Goal: Task Accomplishment & Management: Manage account settings

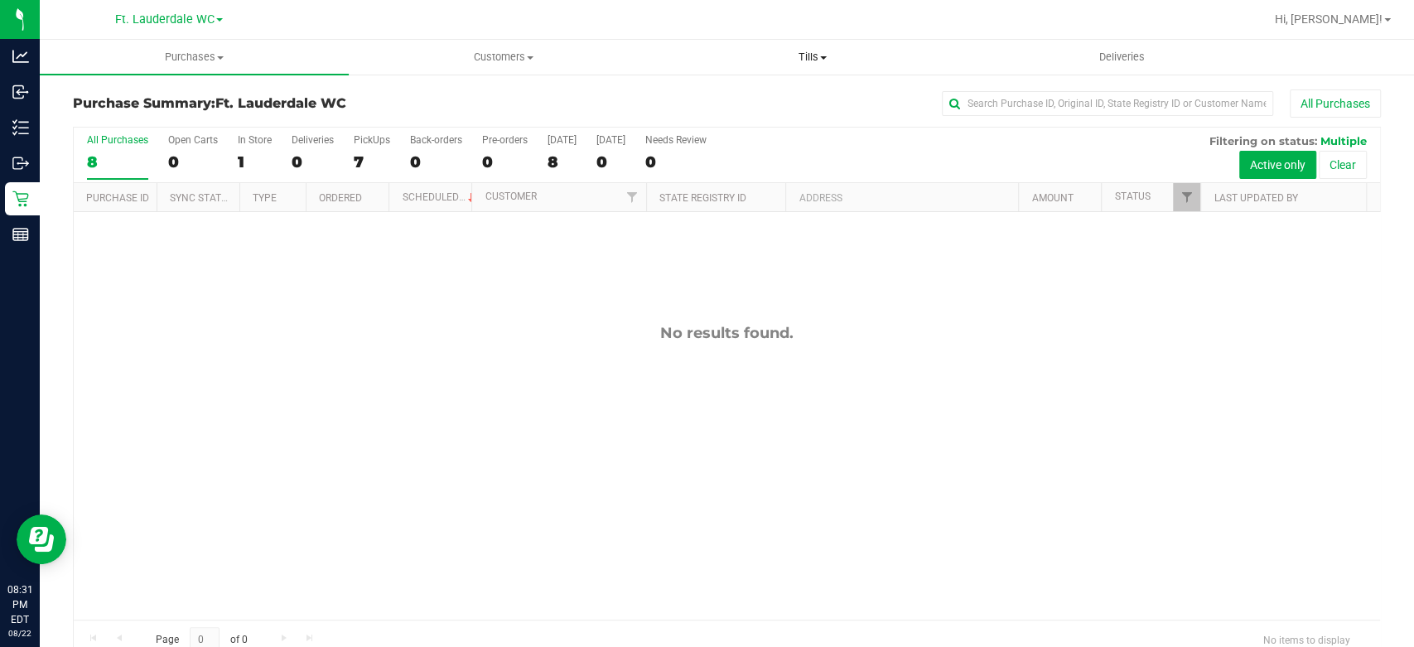
click at [799, 55] on span "Tills" at bounding box center [812, 57] width 307 height 15
click at [793, 104] on li "Manage tills" at bounding box center [813, 100] width 309 height 20
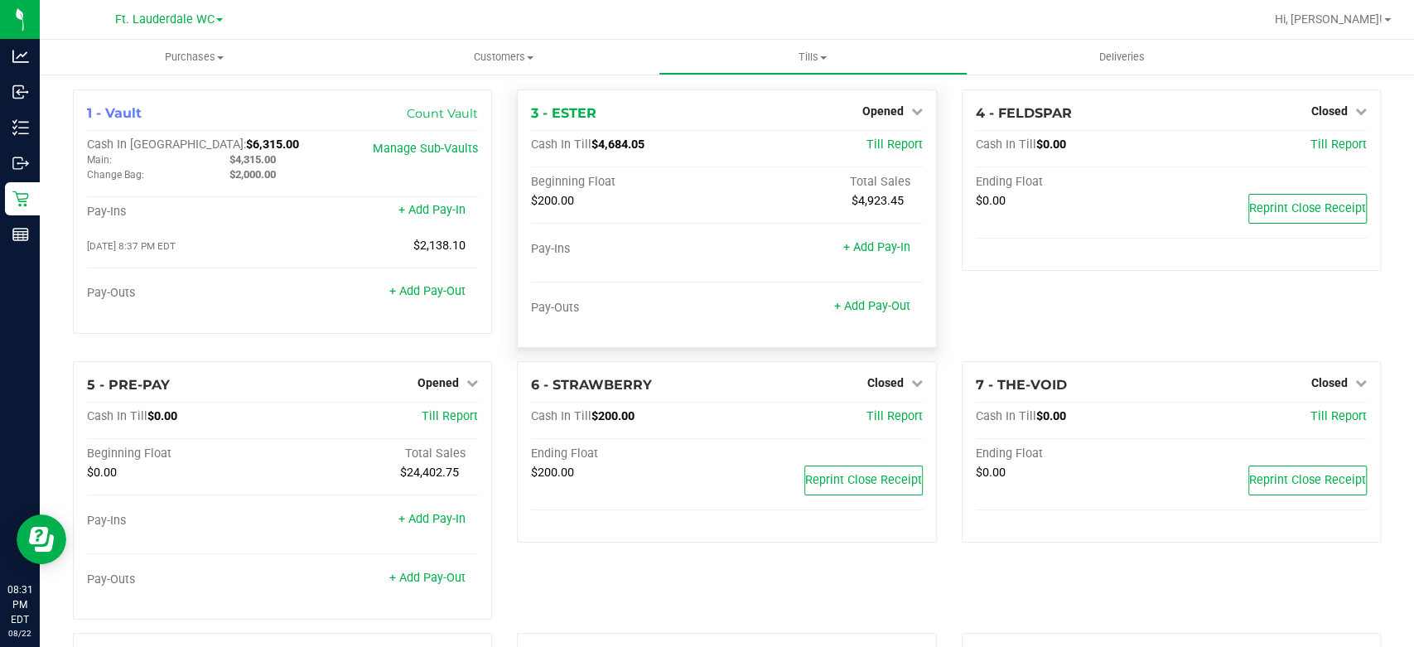
scroll to position [210, 0]
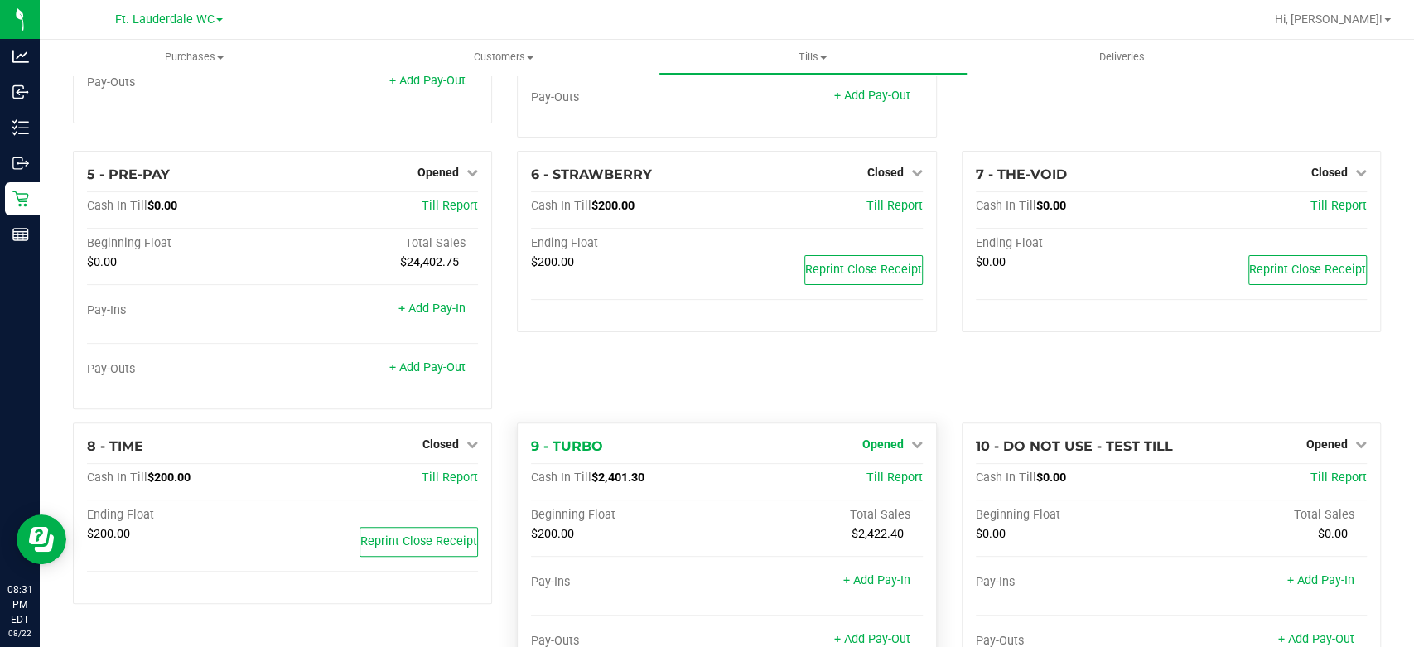
click at [886, 442] on span "Opened" at bounding box center [882, 443] width 41 height 13
click at [886, 476] on link "Close Till" at bounding box center [884, 478] width 45 height 13
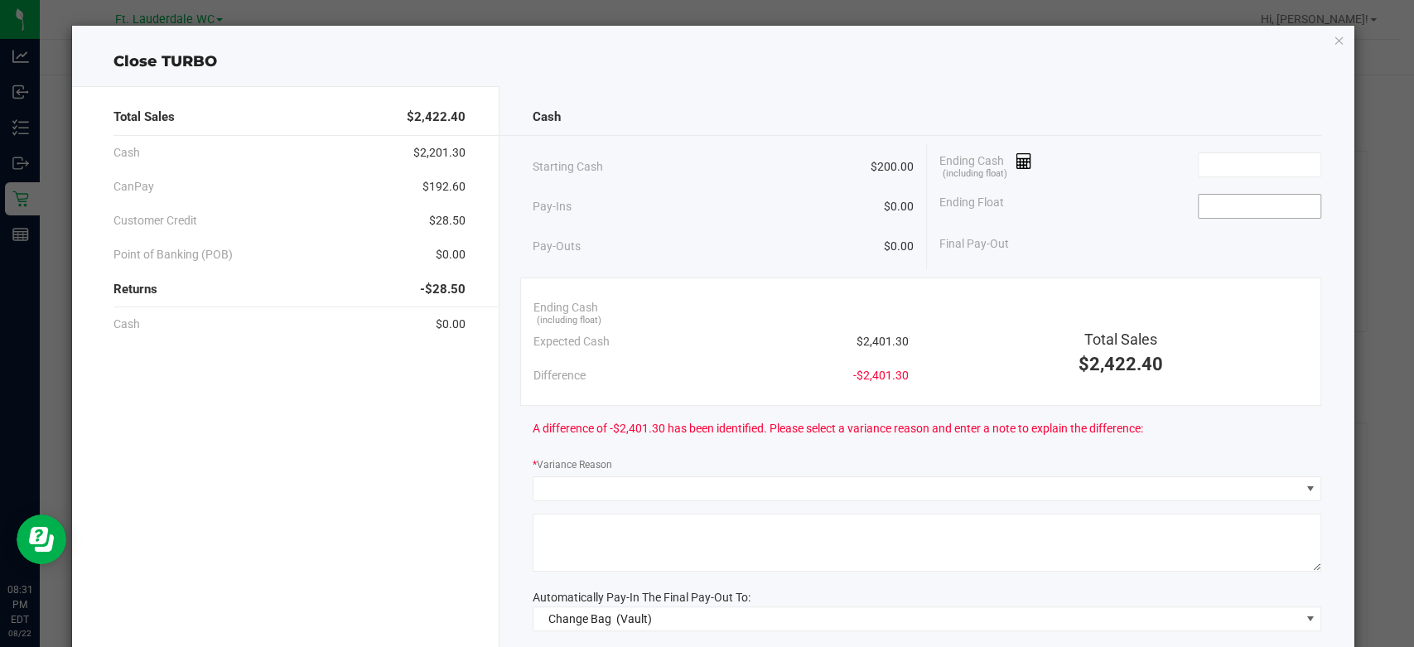
click at [1215, 204] on input at bounding box center [1260, 206] width 122 height 23
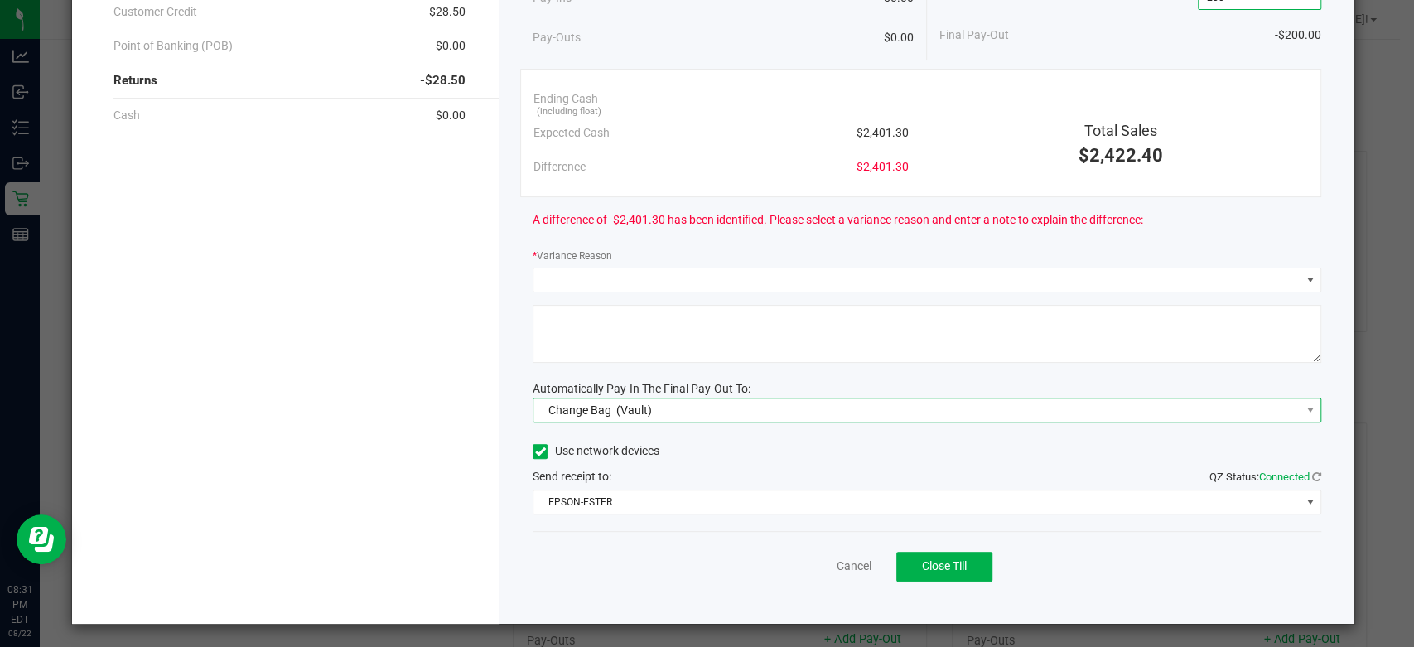
type input "$200.00"
click at [747, 405] on span "Change Bag (Vault)" at bounding box center [917, 409] width 766 height 23
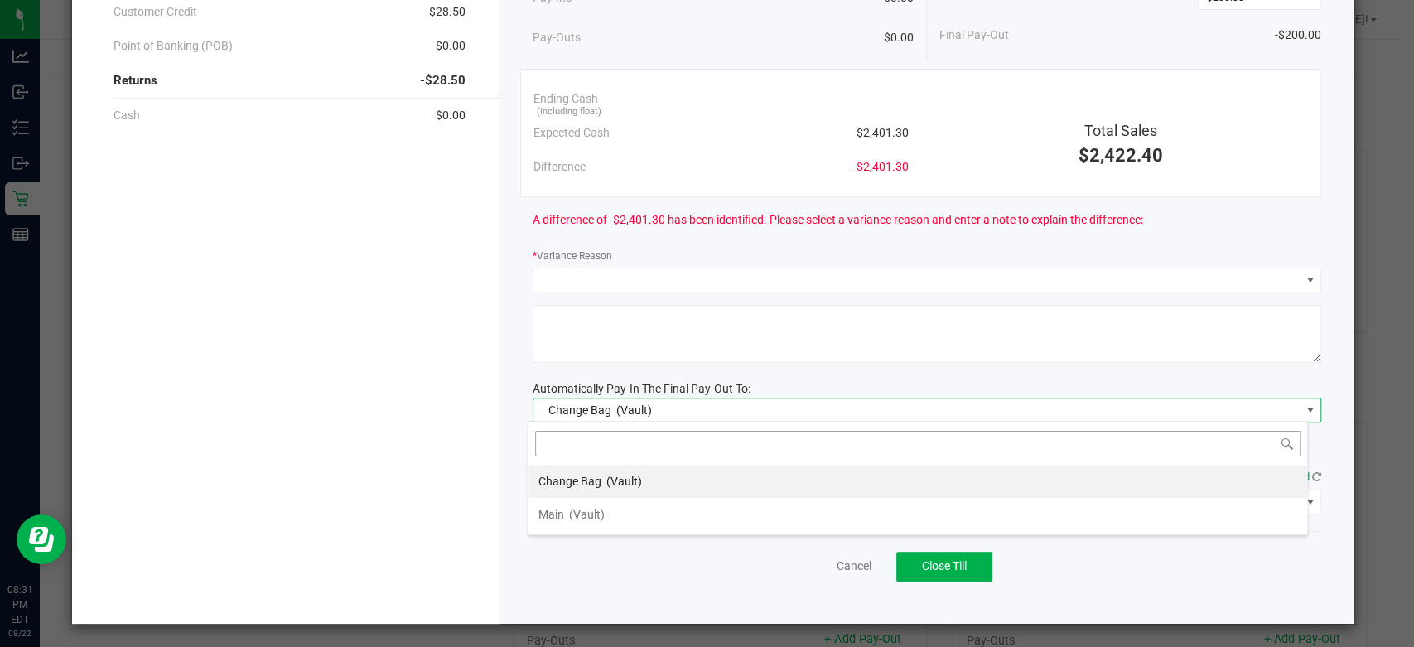
scroll to position [24, 780]
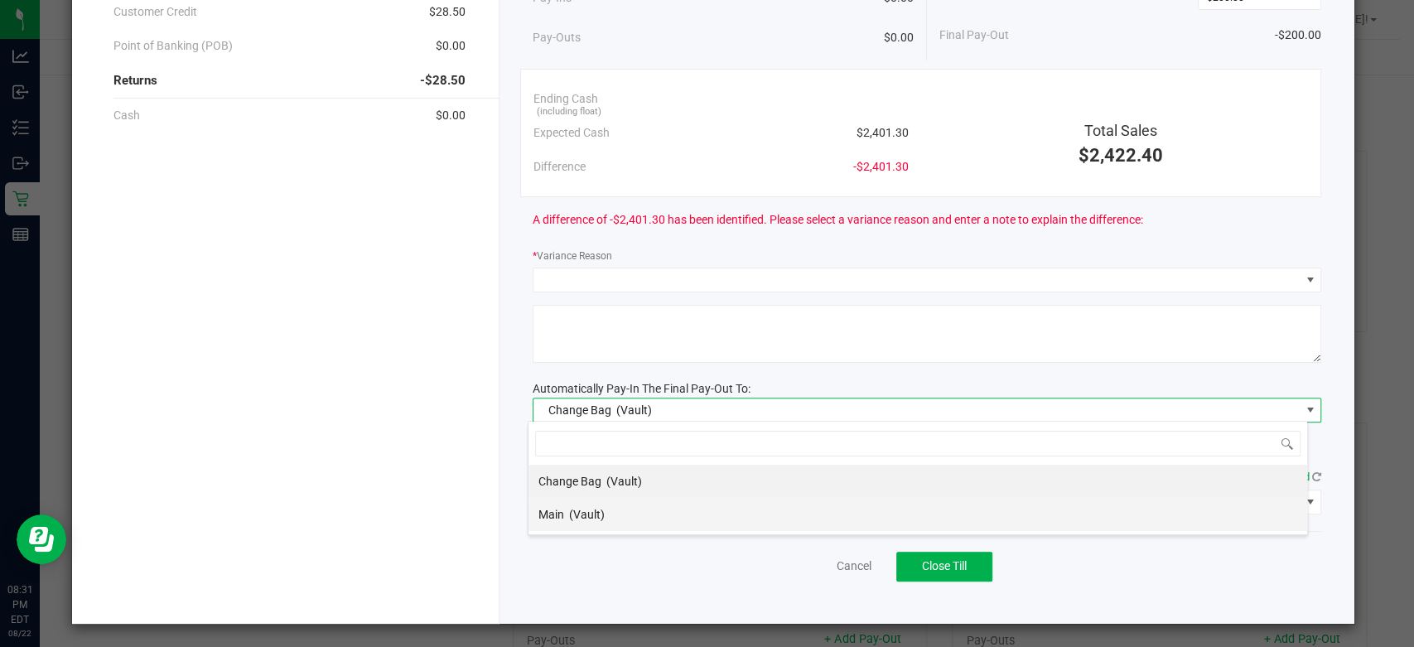
click at [712, 502] on li "Main (Vault)" at bounding box center [918, 514] width 779 height 33
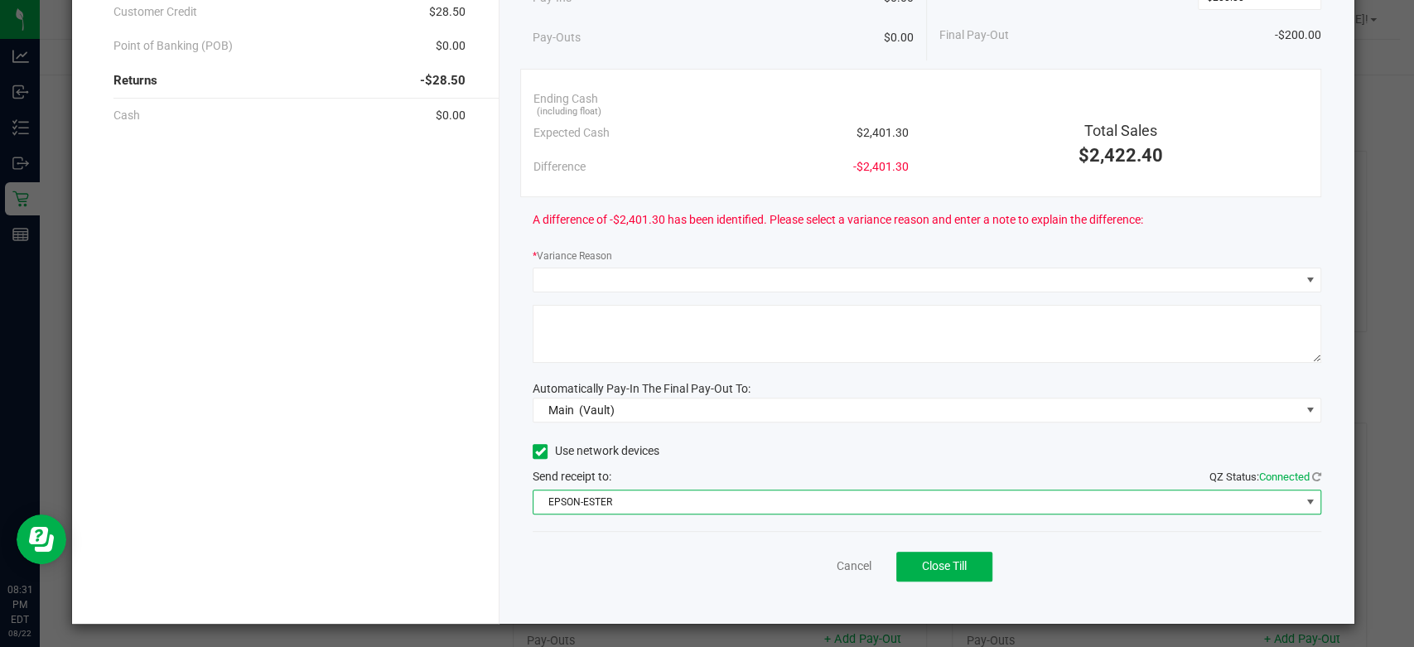
click at [713, 500] on span "EPSON-ESTER" at bounding box center [917, 501] width 766 height 23
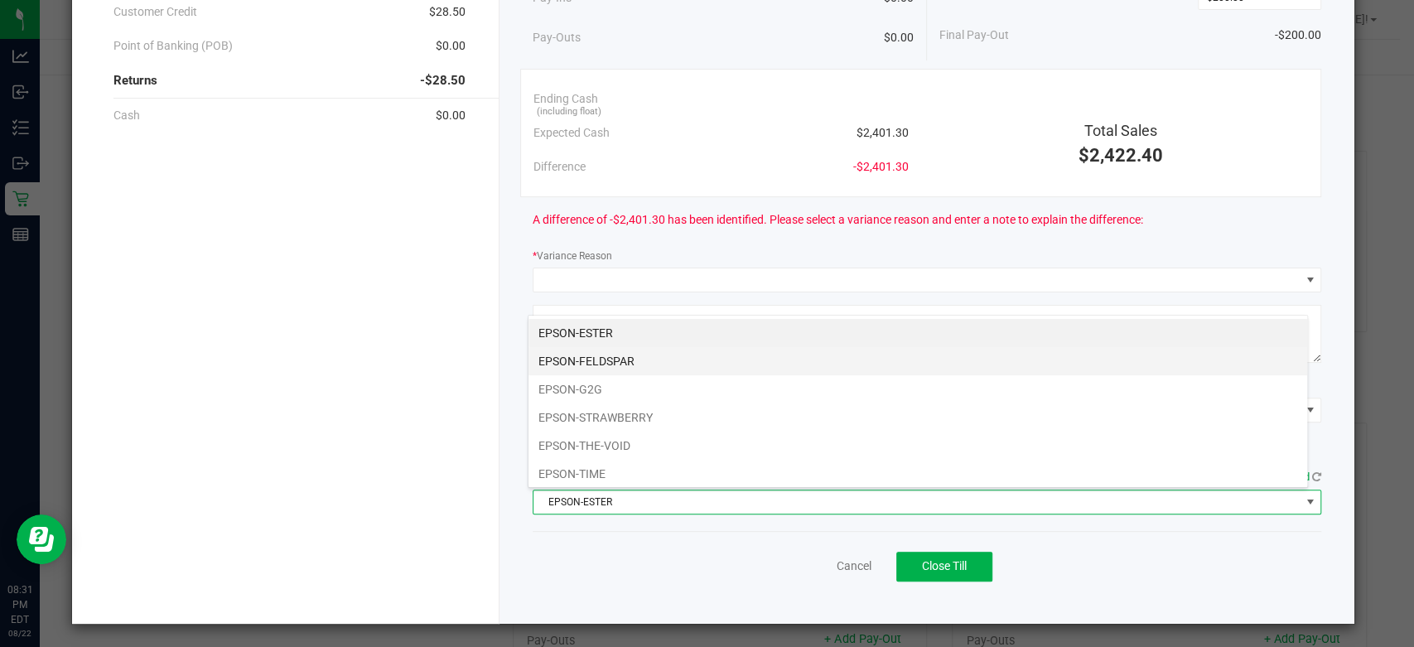
click at [672, 360] on li "EPSON-FELDSPAR" at bounding box center [918, 361] width 779 height 28
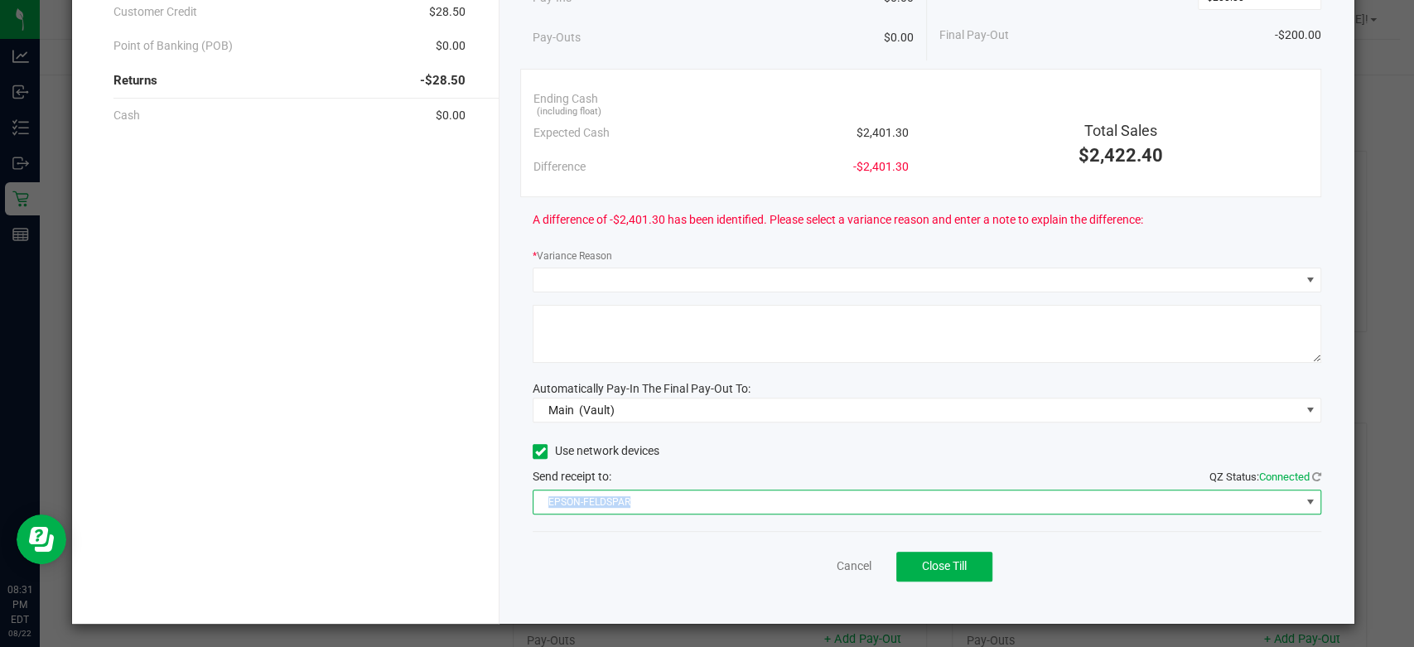
scroll to position [0, 0]
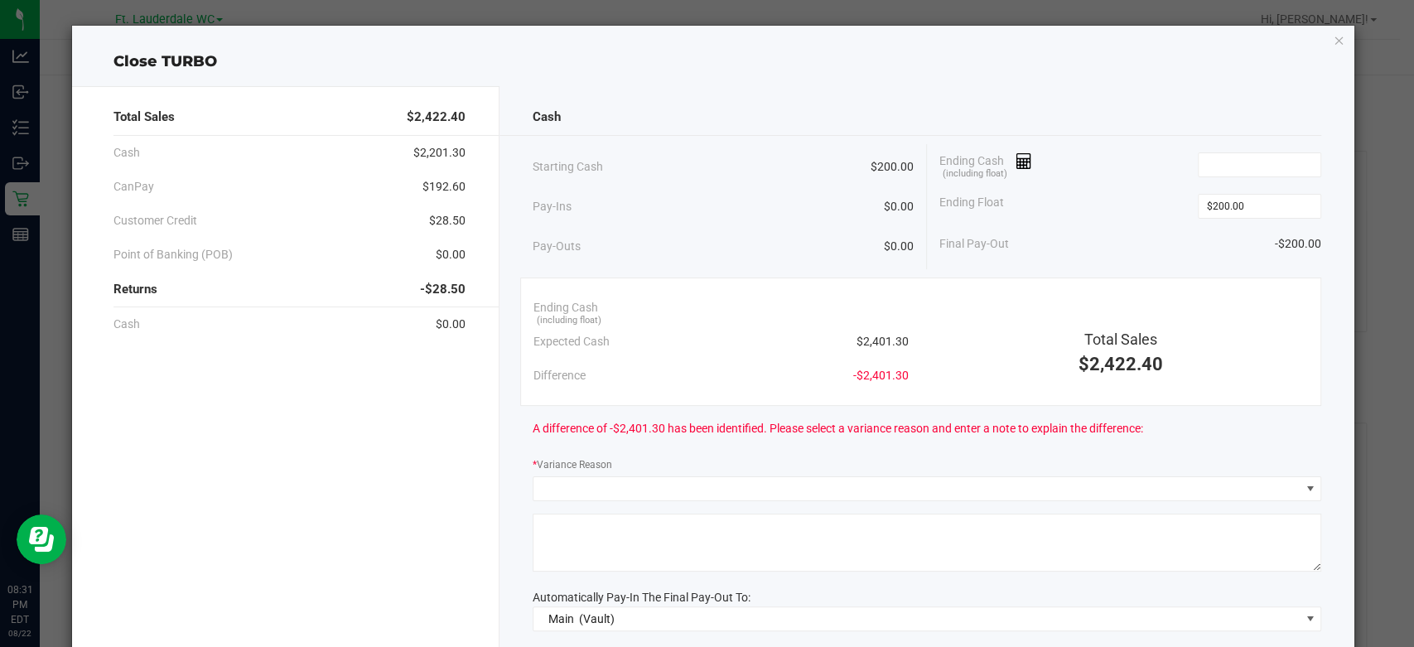
click at [717, 276] on div "Cash Starting Cash $200.00 Pay-Ins $0.00 Pay-Outs $0.00 Ending Cash (including …" at bounding box center [927, 459] width 855 height 746
click at [1214, 162] on input at bounding box center [1260, 164] width 122 height 23
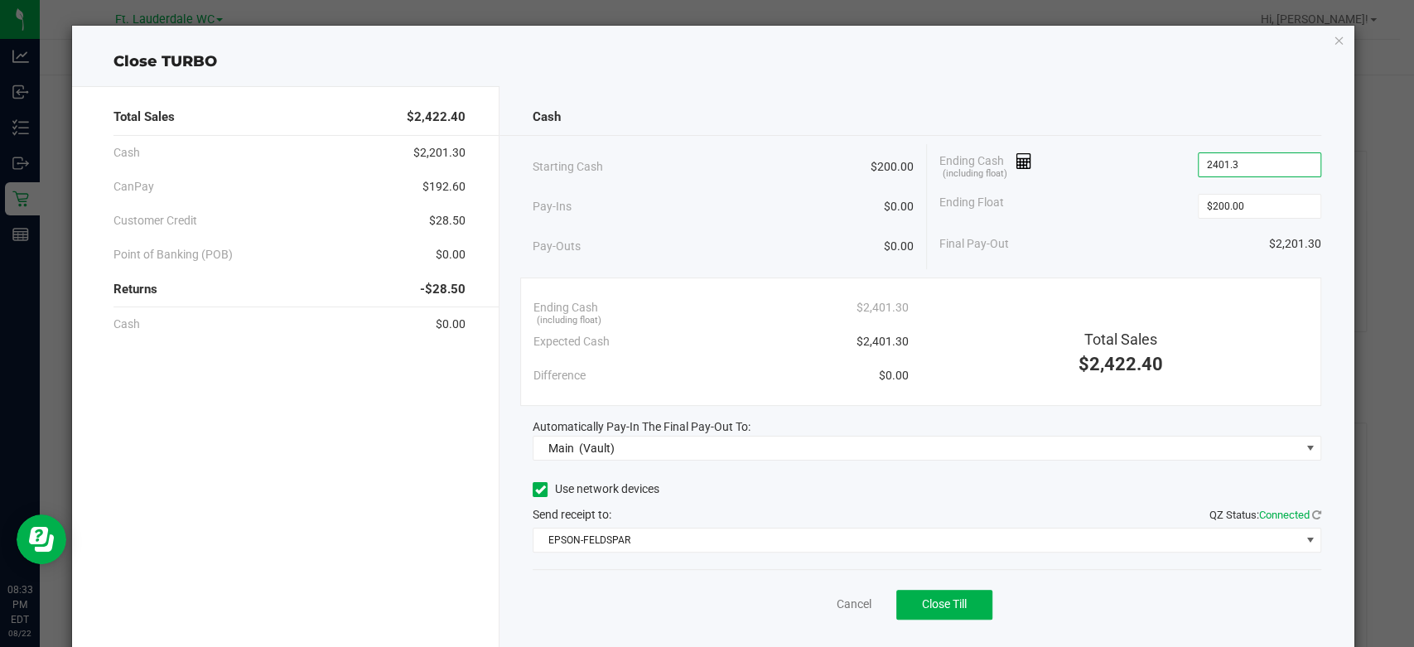
type input "$2,401.30"
drag, startPoint x: 1138, startPoint y: 159, endPoint x: 1017, endPoint y: 58, distance: 157.6
click at [1017, 58] on div "Close TURBO" at bounding box center [713, 62] width 1282 height 22
click at [954, 606] on span "Close Till" at bounding box center [944, 603] width 45 height 13
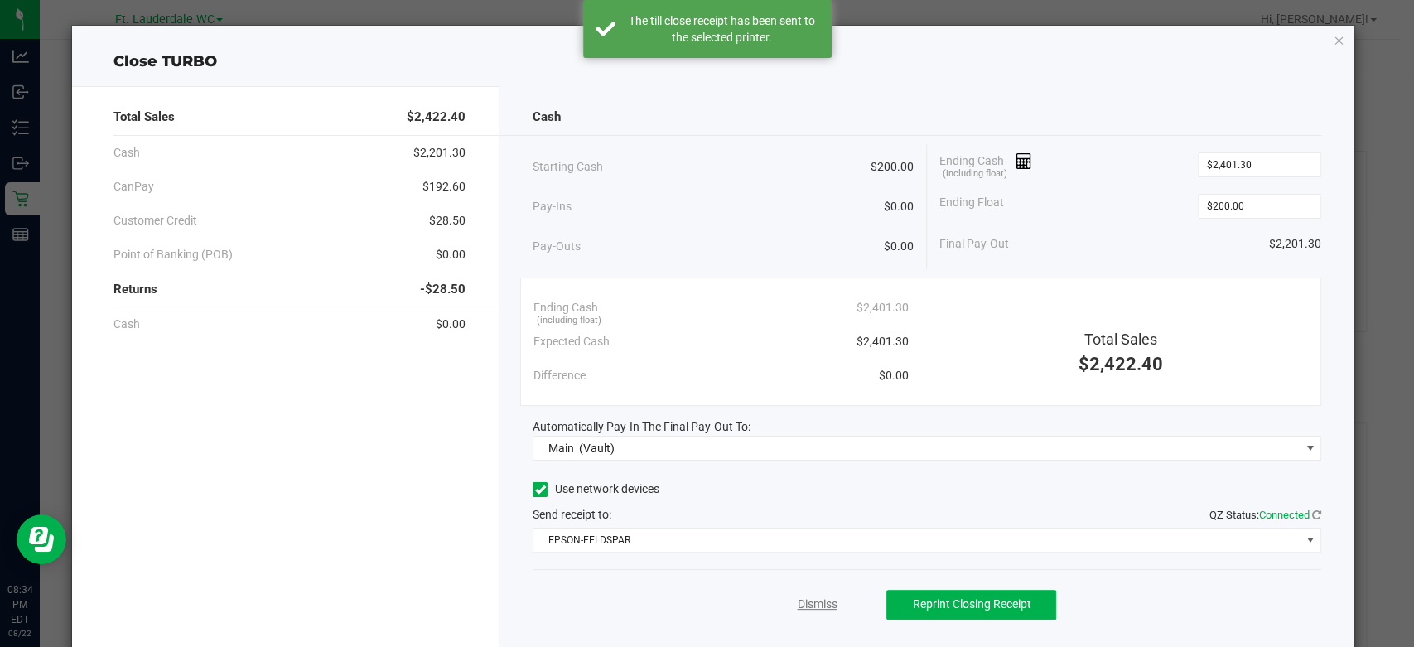
click at [800, 600] on link "Dismiss" at bounding box center [817, 604] width 40 height 17
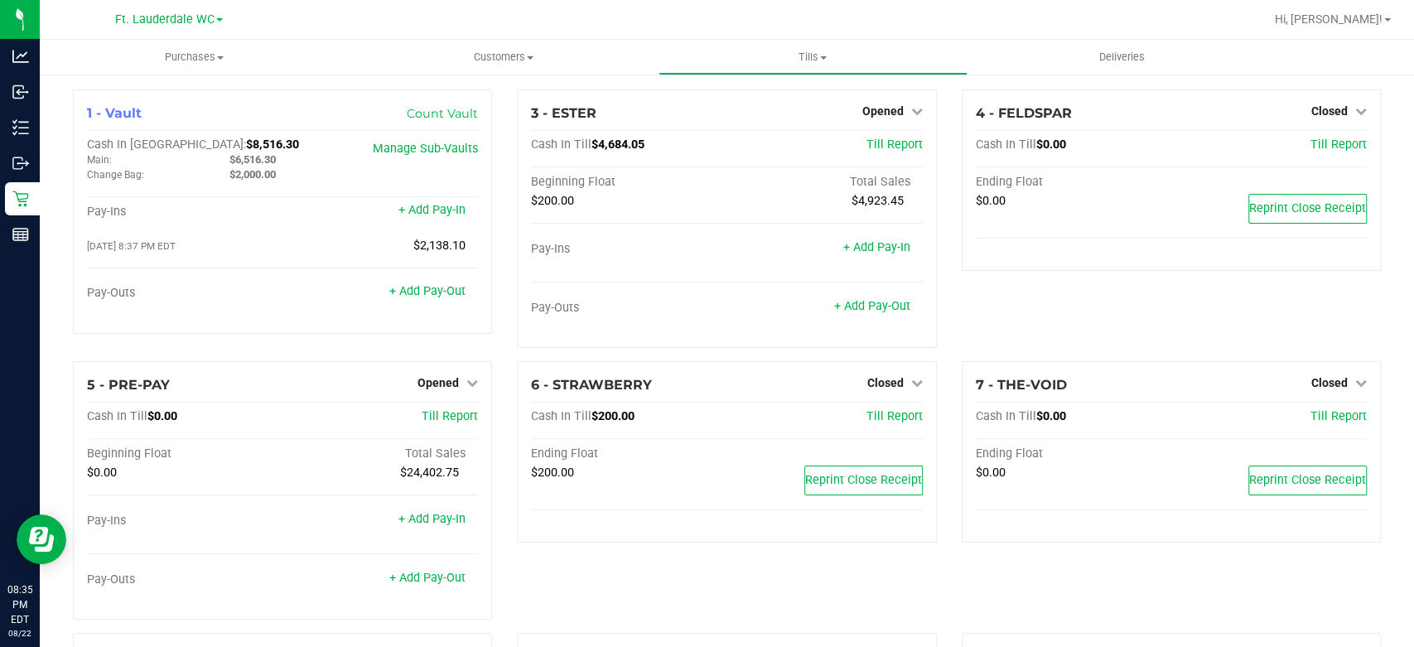
click at [885, 109] on span "Opened" at bounding box center [882, 110] width 41 height 13
click at [896, 141] on link "Close Till" at bounding box center [884, 145] width 45 height 13
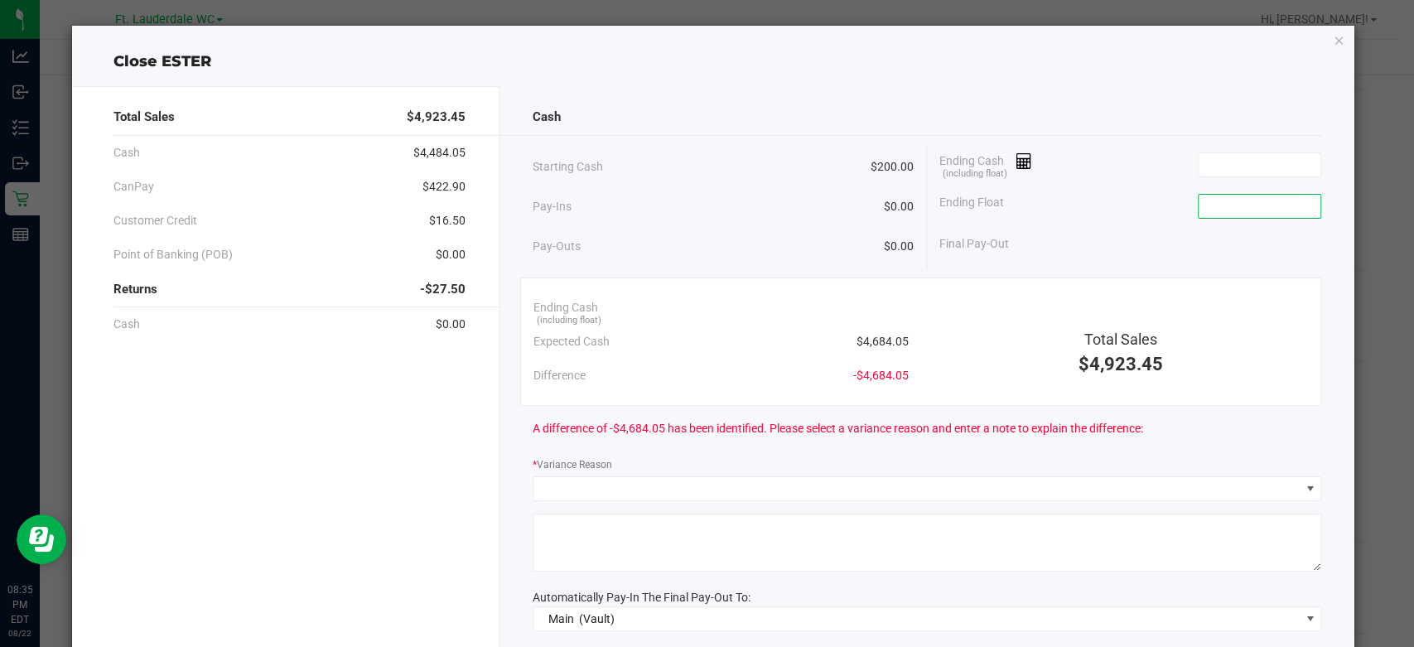
click at [1277, 199] on input at bounding box center [1260, 206] width 122 height 23
type input "$200.00"
click at [1087, 224] on div "Ending Float $200.00" at bounding box center [1130, 206] width 382 height 41
click at [1278, 153] on input at bounding box center [1260, 164] width 122 height 23
click at [1283, 164] on input "2632.05" at bounding box center [1260, 164] width 122 height 23
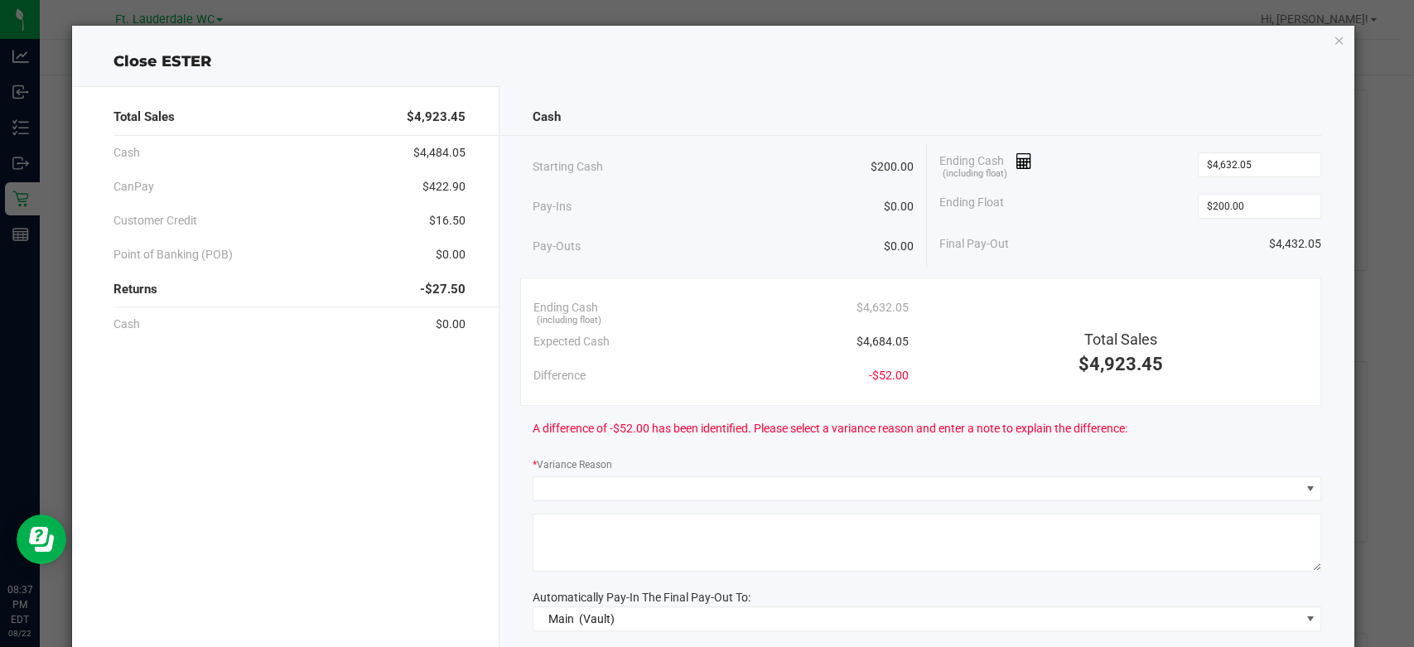
drag, startPoint x: 1157, startPoint y: 211, endPoint x: 1139, endPoint y: 138, distance: 75.2
click at [1139, 138] on div "Cash Starting Cash $200.00 Pay-Ins $0.00 Pay-Outs $0.00 Ending Cash (including …" at bounding box center [927, 459] width 855 height 746
click at [1226, 161] on input "4632.05" at bounding box center [1260, 164] width 122 height 23
click at [1212, 161] on input "4632.05" at bounding box center [1260, 164] width 122 height 23
type input "$4,634.05"
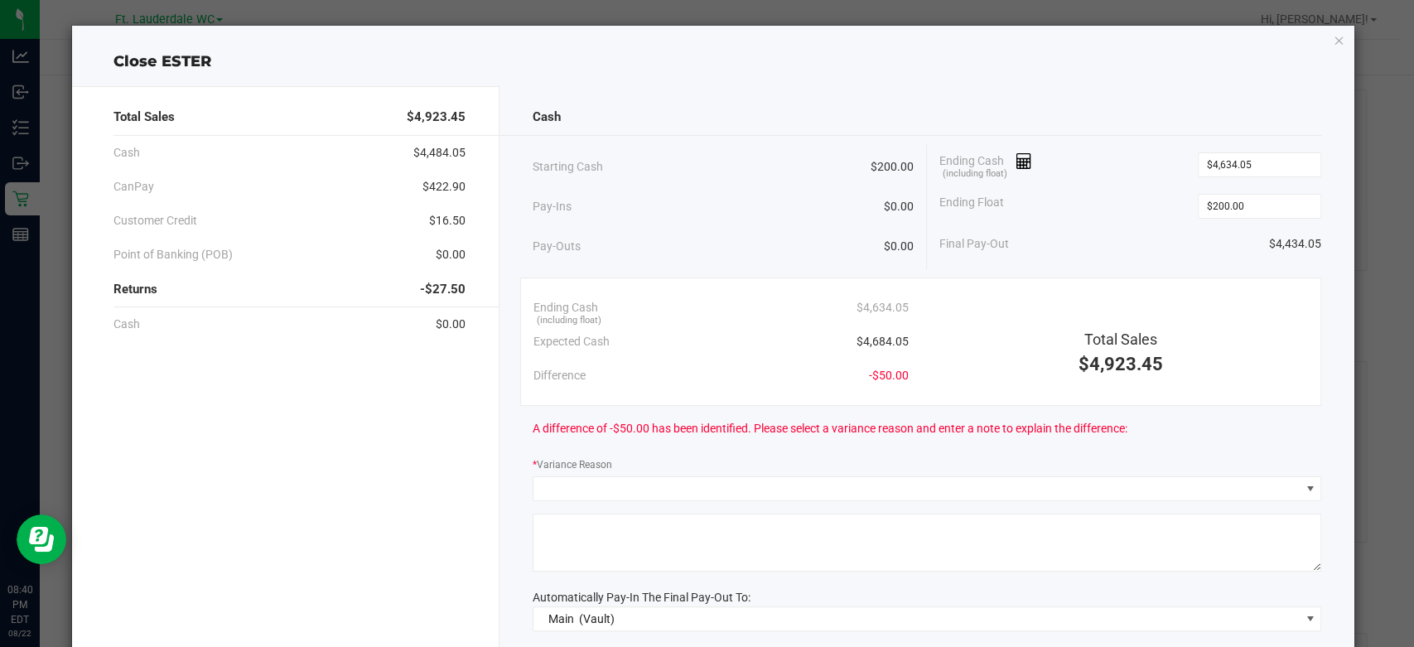
click at [1145, 187] on div "Ending Float $200.00" at bounding box center [1130, 206] width 382 height 41
click at [858, 352] on div "Expected Cash $4,684.05" at bounding box center [721, 342] width 374 height 34
click at [731, 492] on span at bounding box center [917, 488] width 766 height 23
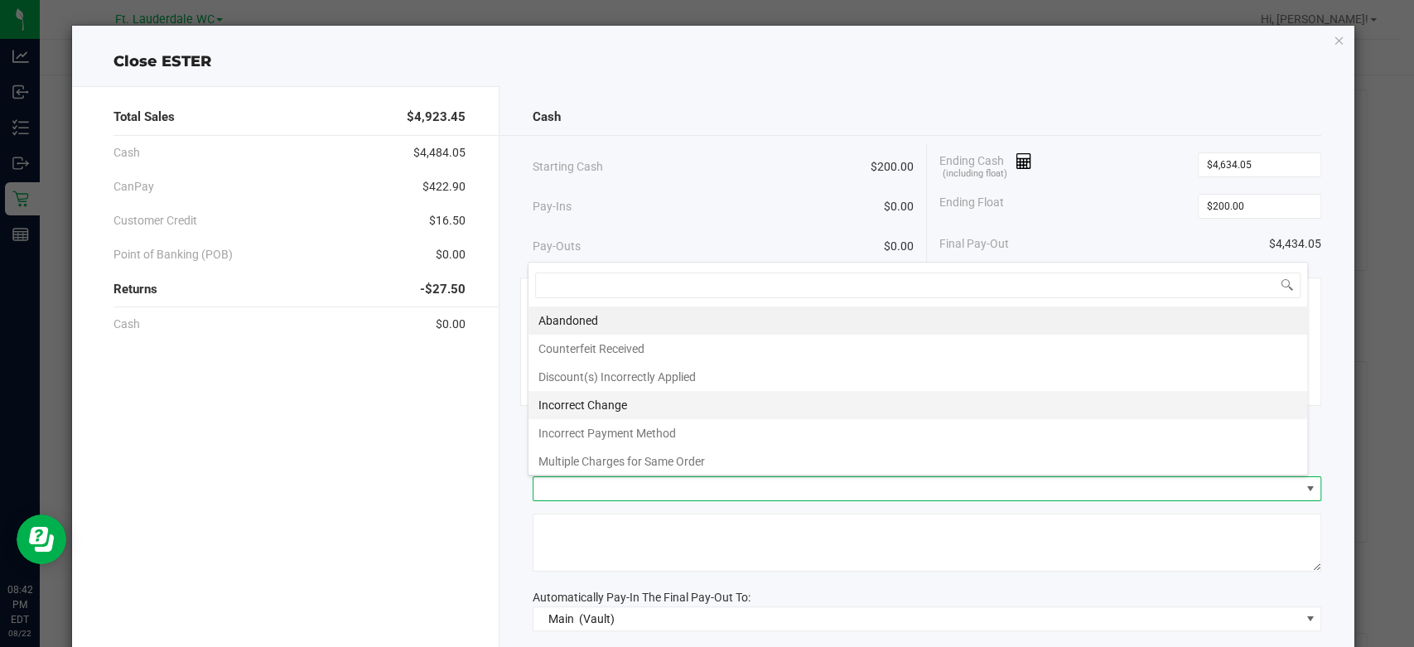
click at [623, 399] on li "Incorrect Change" at bounding box center [918, 405] width 779 height 28
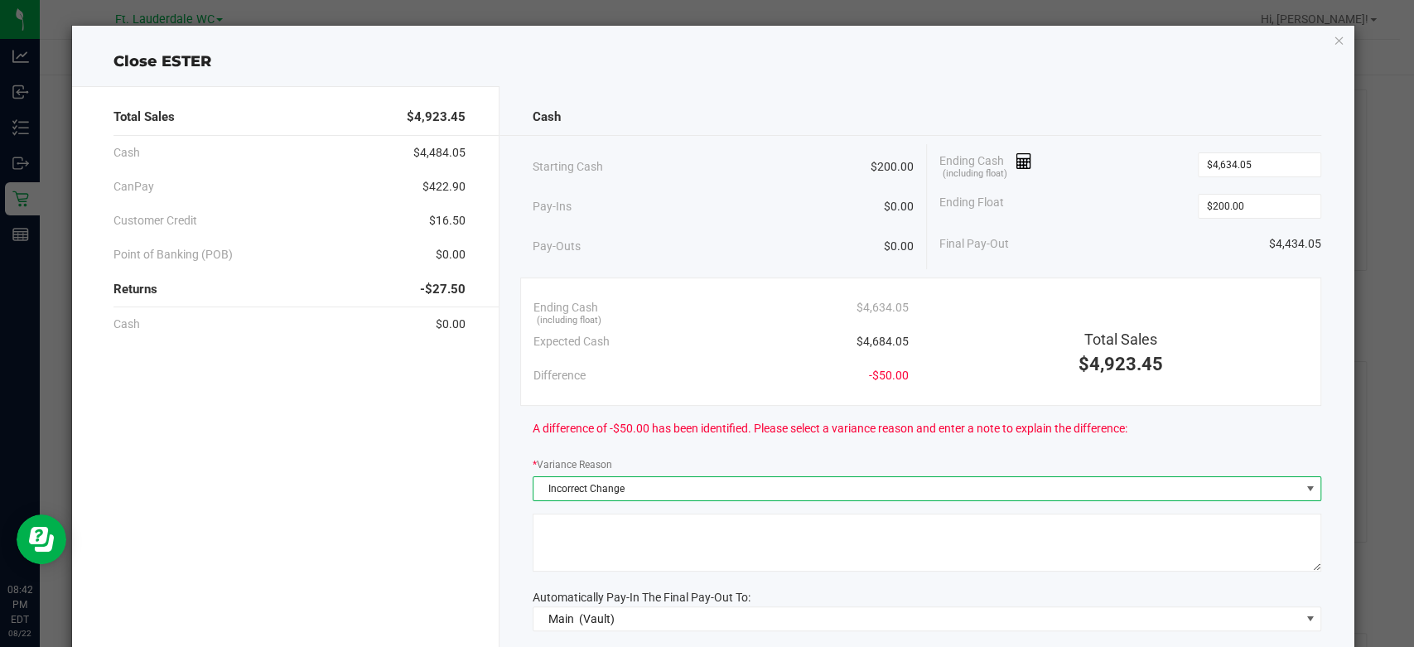
click at [612, 542] on textarea at bounding box center [927, 543] width 789 height 58
type textarea "A"
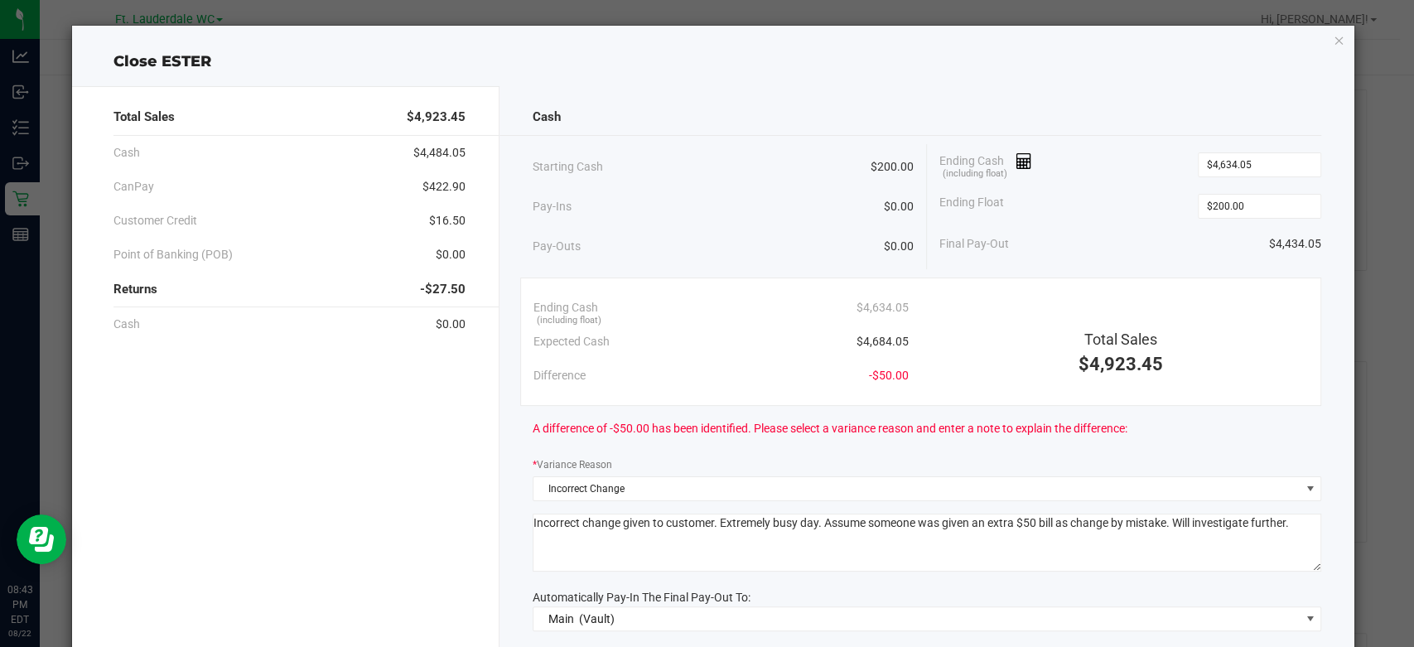
type textarea "Incorrect change given to customer. Extremely busy day. Assume someone was give…"
click at [500, 548] on div "Cash Starting Cash $200.00 Pay-Ins $0.00 Pay-Outs $0.00 Ending Cash (including …" at bounding box center [927, 459] width 855 height 746
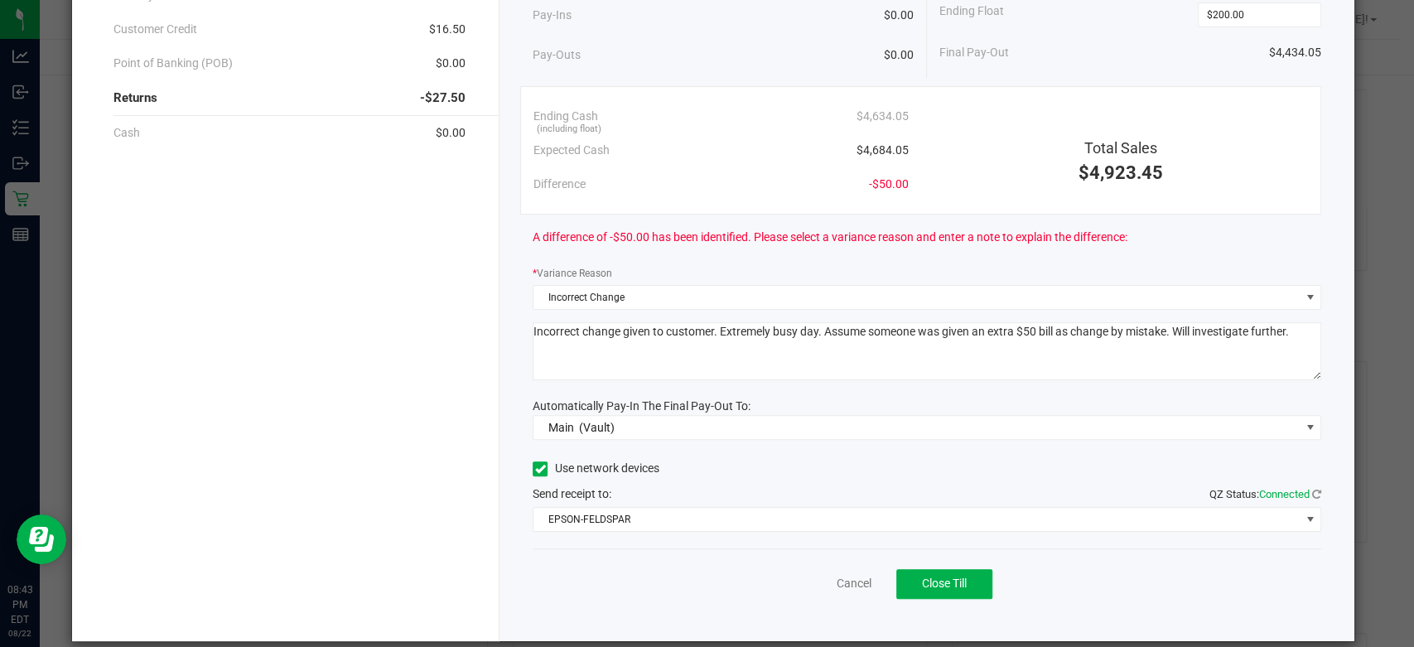
scroll to position [209, 0]
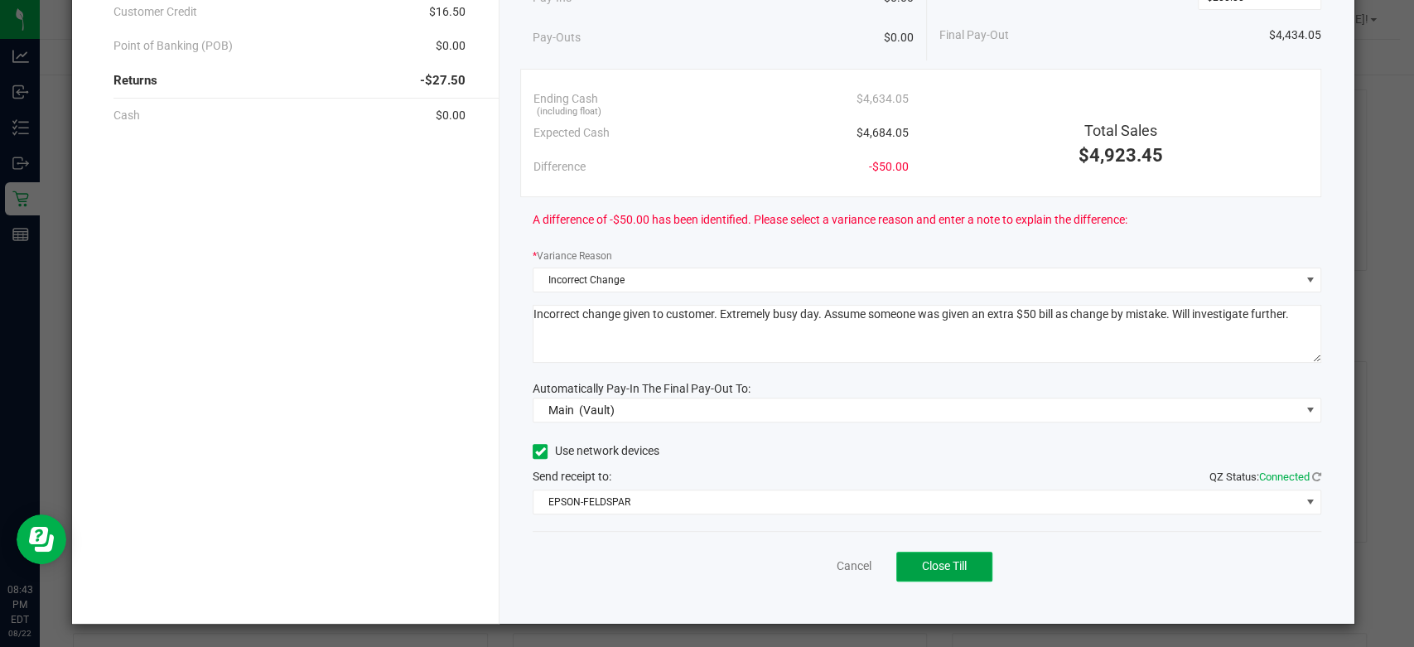
click at [928, 559] on span "Close Till" at bounding box center [944, 565] width 45 height 13
click at [812, 563] on link "Dismiss" at bounding box center [817, 566] width 40 height 17
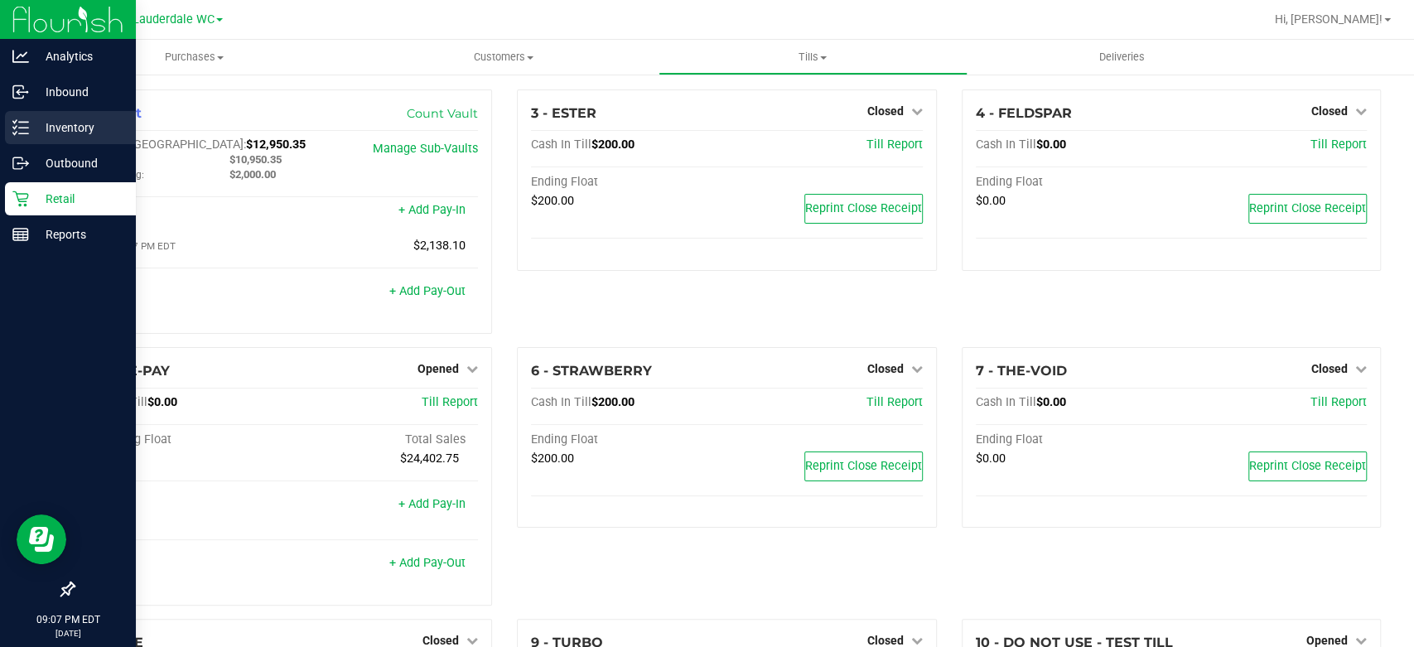
click at [12, 123] on icon at bounding box center [20, 127] width 17 height 17
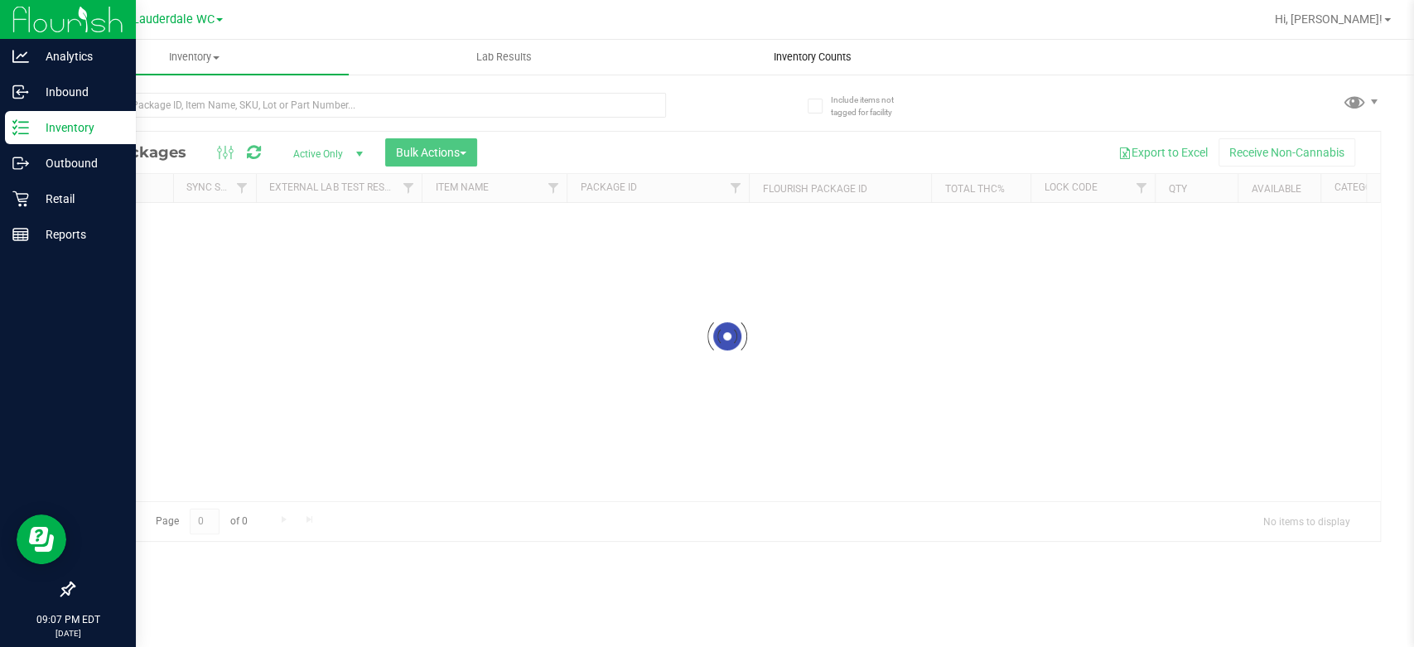
click at [742, 49] on div "Inventory All packages All inventory Waste log Create inventory Lab Results Inv…" at bounding box center [727, 343] width 1374 height 607
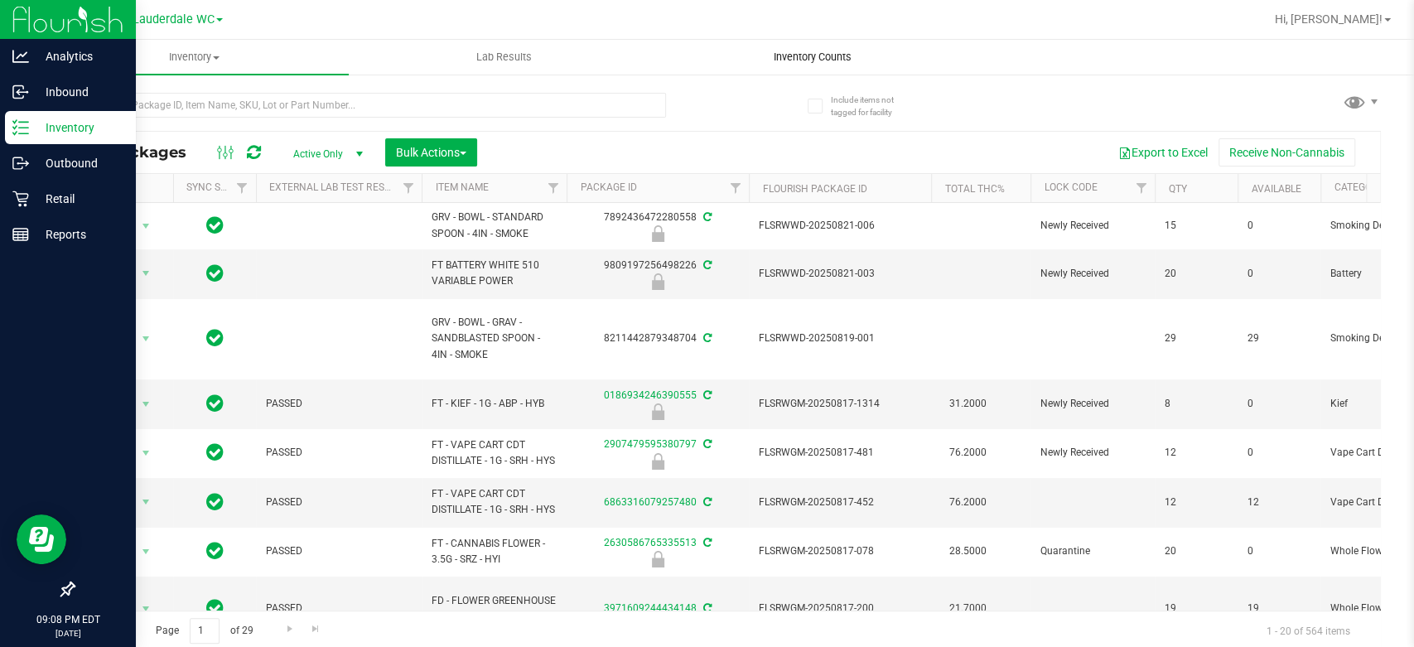
click at [742, 49] on uib-tab-heading "Inventory Counts" at bounding box center [812, 57] width 307 height 33
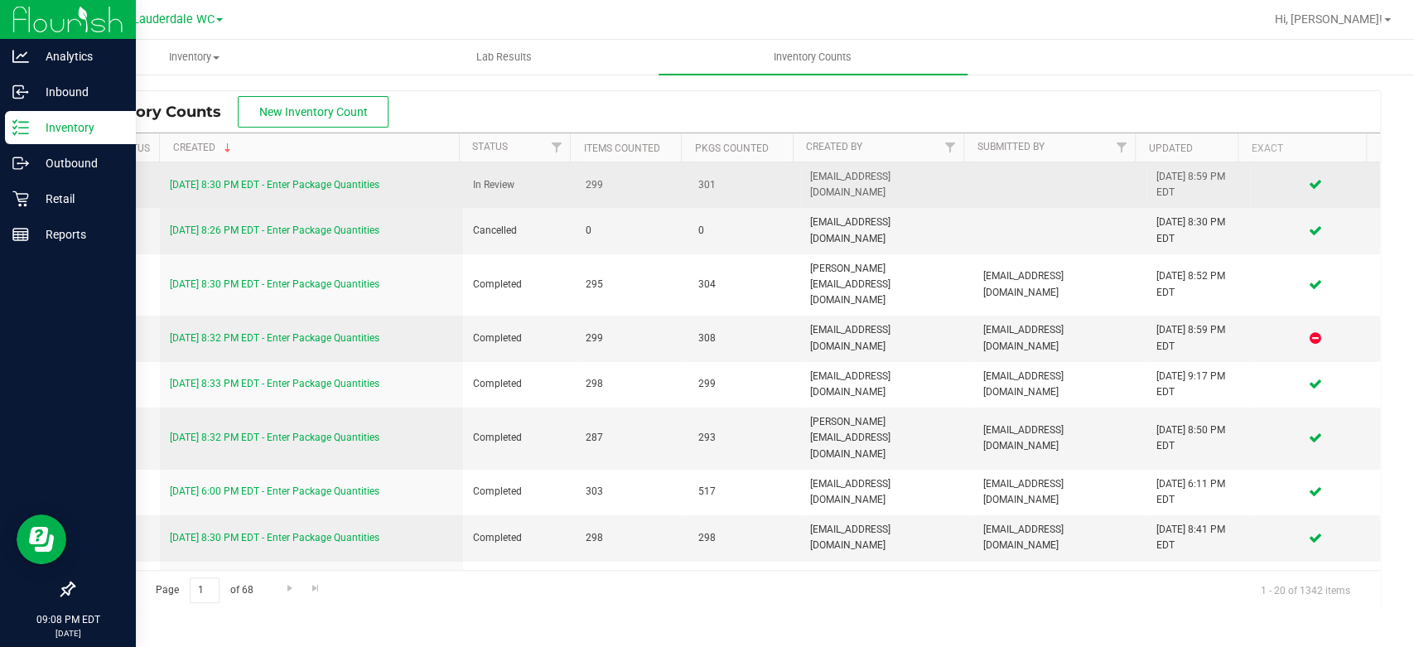
click at [249, 174] on td "8/22/25 8:30 PM EDT - Enter Package Quantities" at bounding box center [311, 185] width 303 height 46
click at [255, 181] on link "8/22/25 8:30 PM EDT - Enter Package Quantities" at bounding box center [275, 185] width 210 height 12
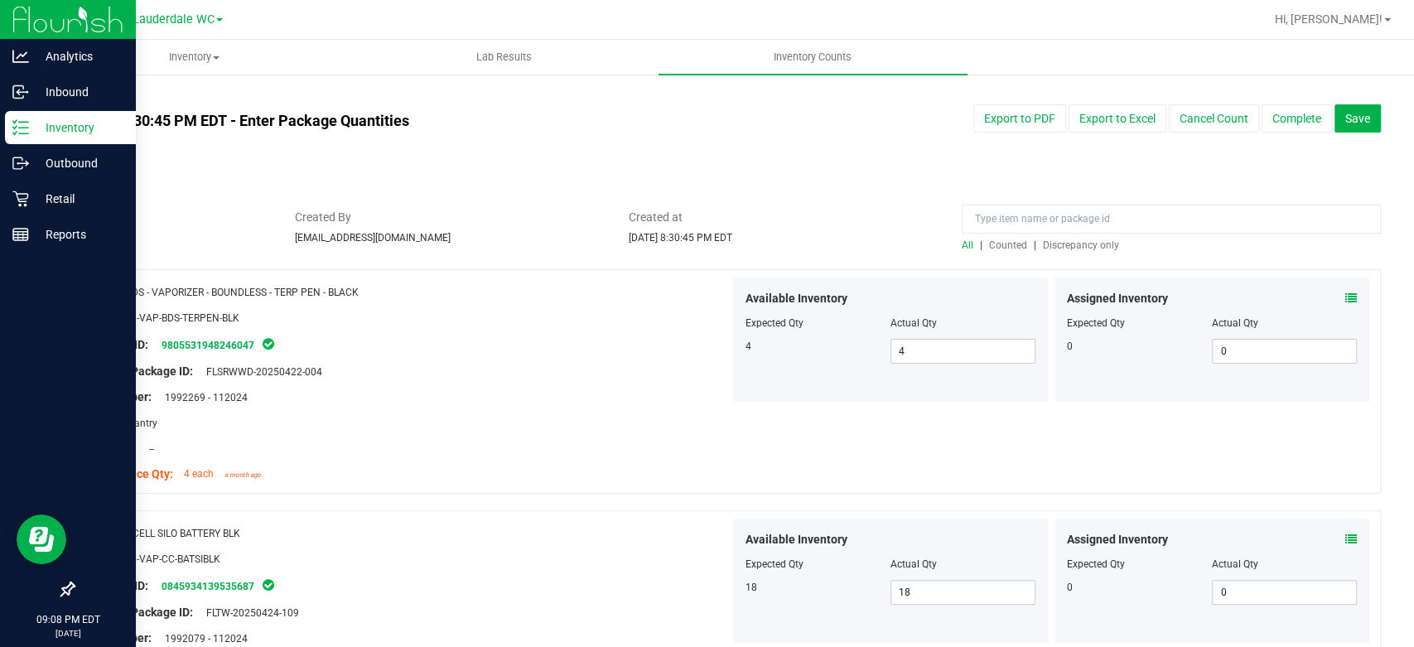
click at [1092, 244] on span "Discrepancy only" at bounding box center [1081, 245] width 76 height 12
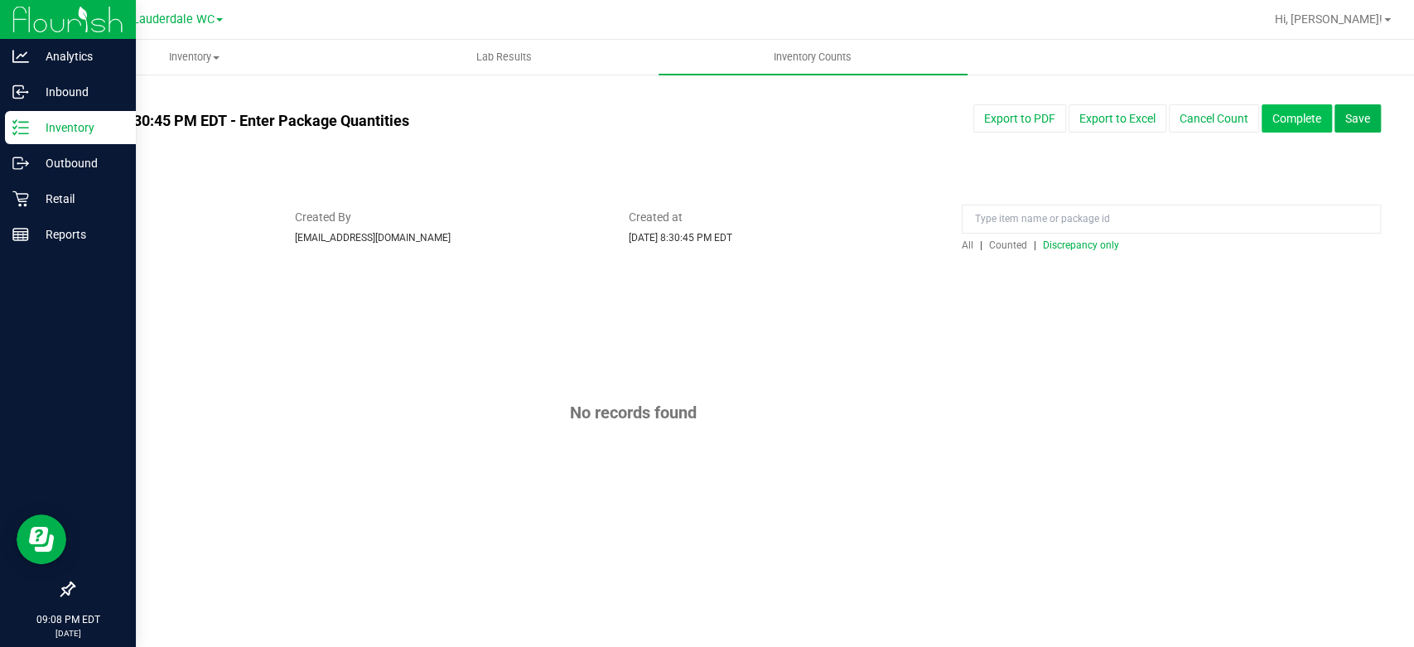
drag, startPoint x: 1292, startPoint y: 118, endPoint x: 1302, endPoint y: 109, distance: 12.9
click at [1302, 109] on button "Complete" at bounding box center [1297, 118] width 70 height 28
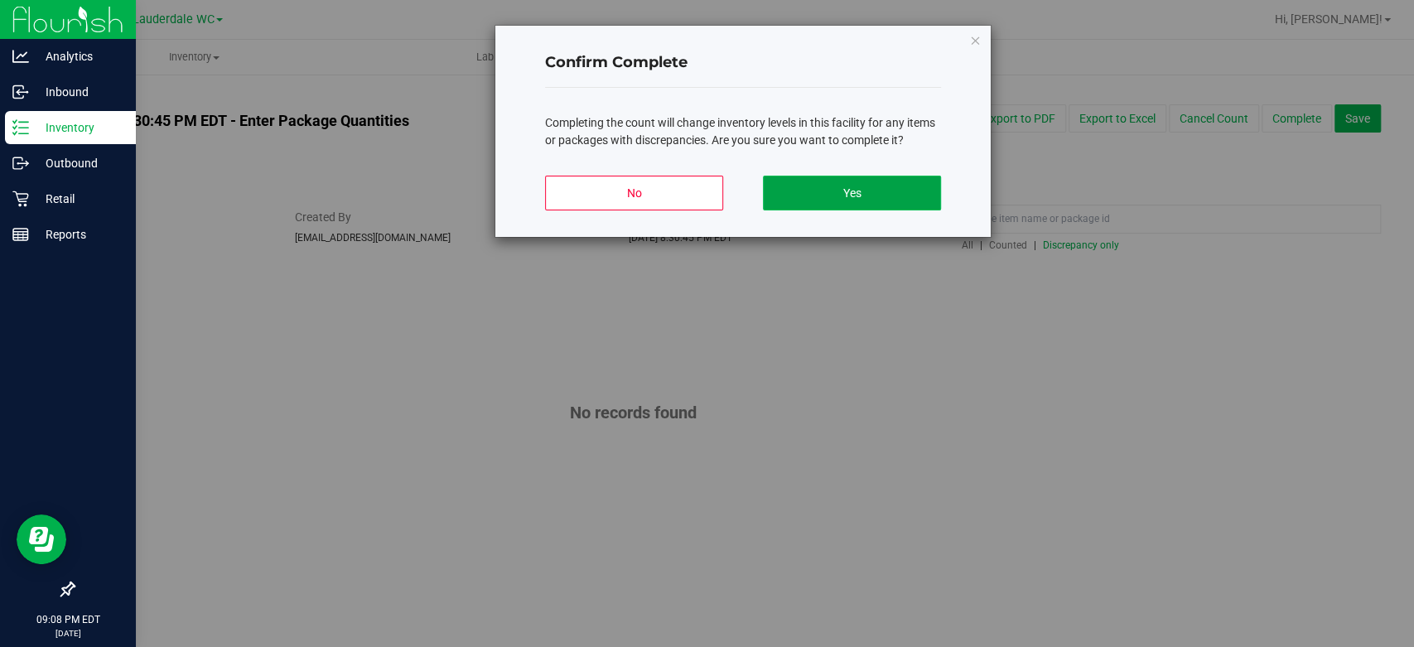
click at [830, 198] on button "Yes" at bounding box center [852, 193] width 178 height 35
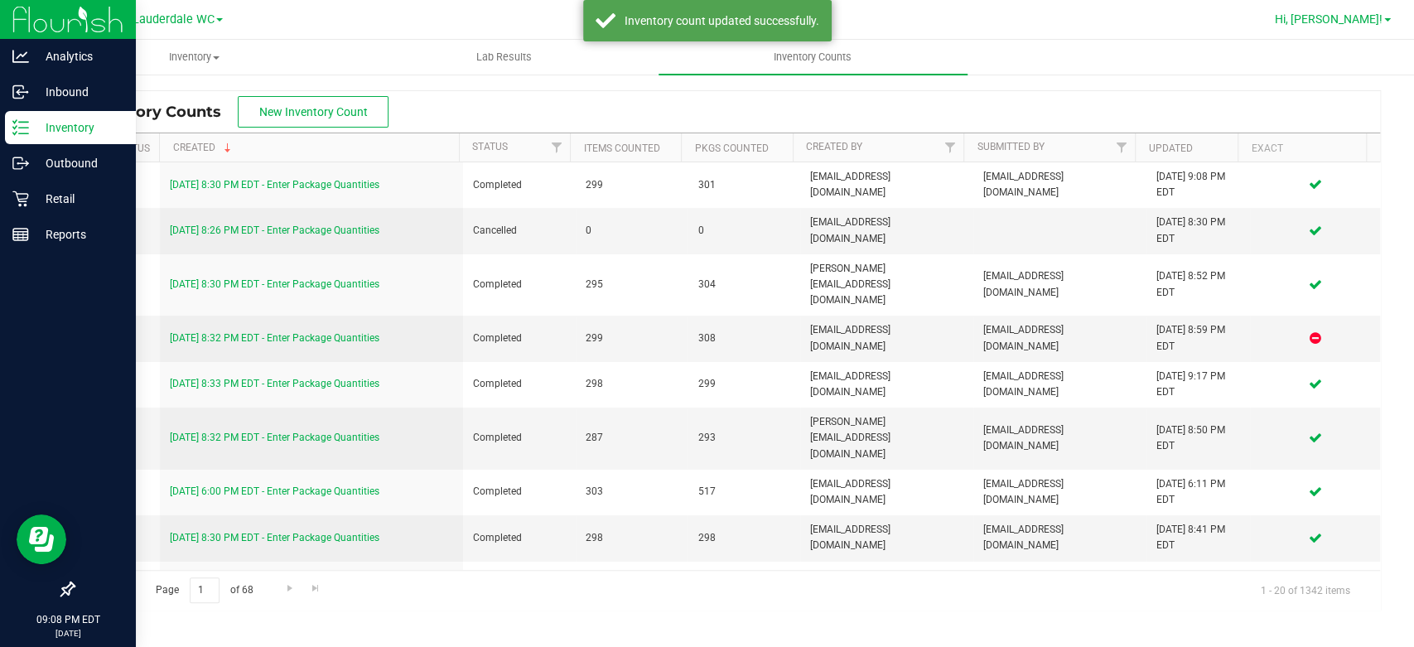
click at [1360, 24] on span "Hi, [PERSON_NAME]!" at bounding box center [1329, 18] width 108 height 13
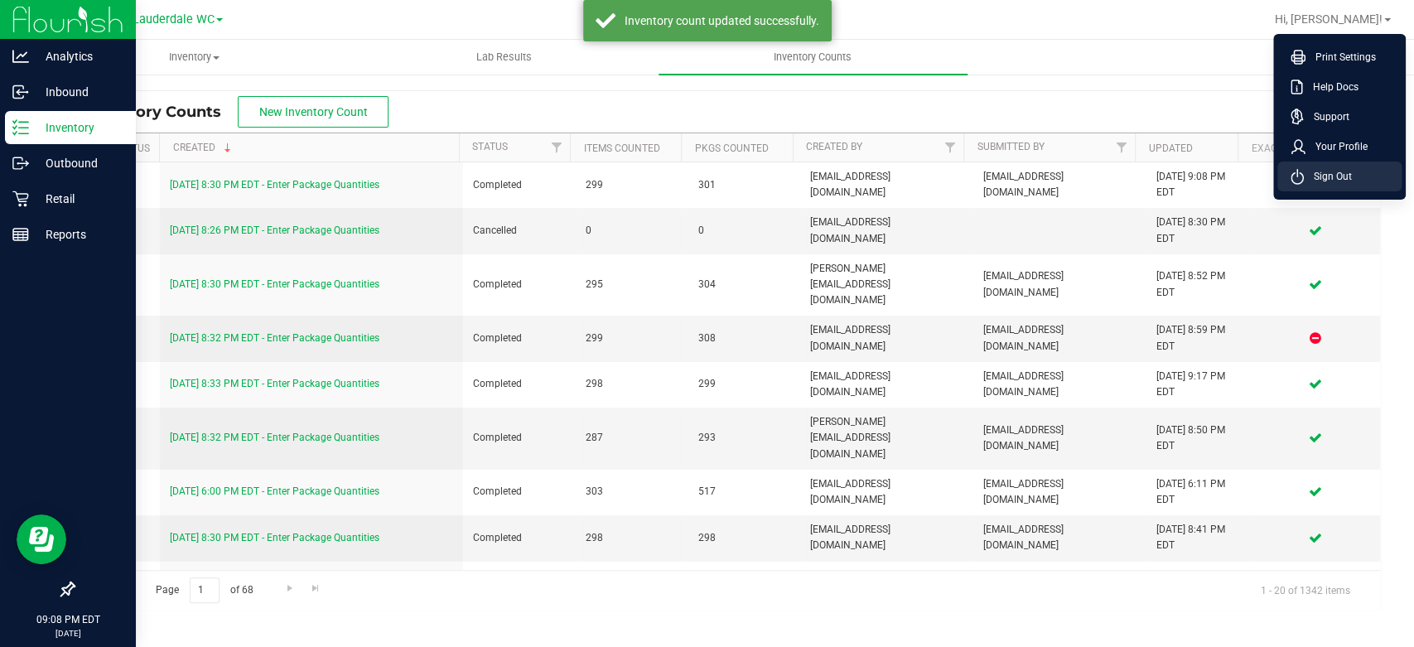
click at [1345, 179] on span "Sign Out" at bounding box center [1328, 176] width 48 height 17
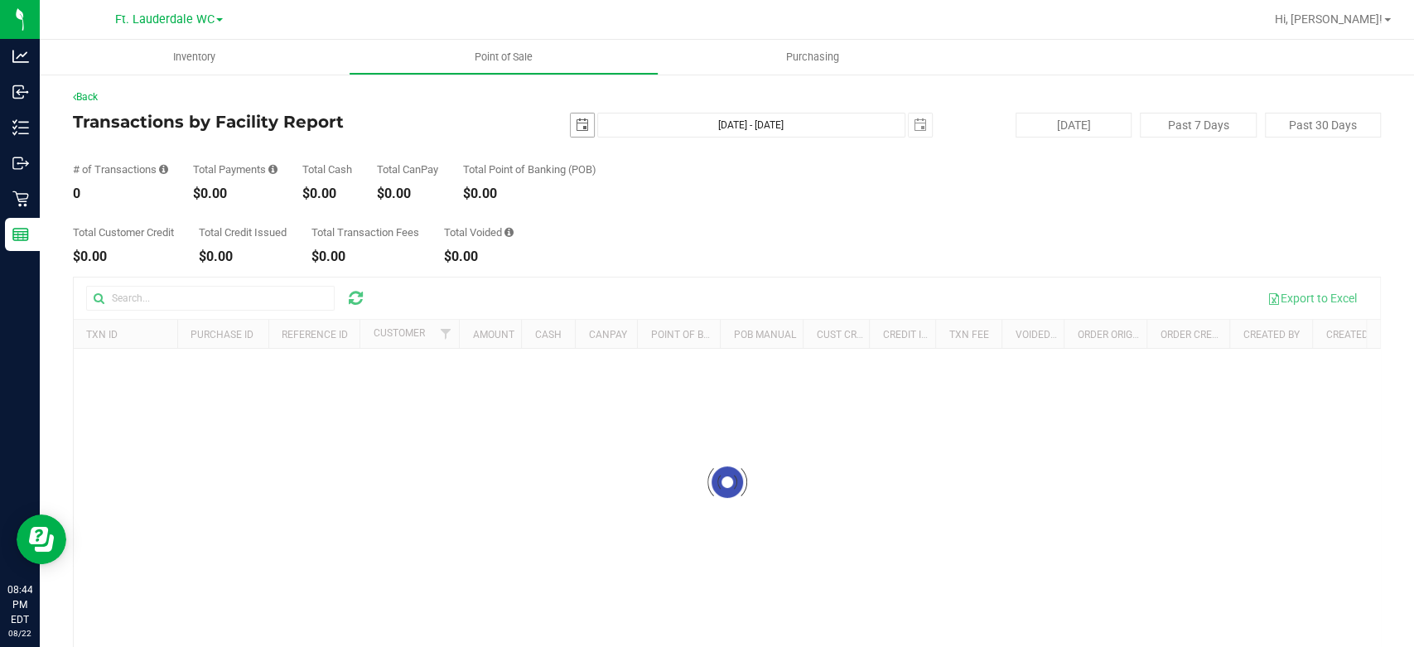
click at [576, 126] on span "select" at bounding box center [582, 124] width 13 height 13
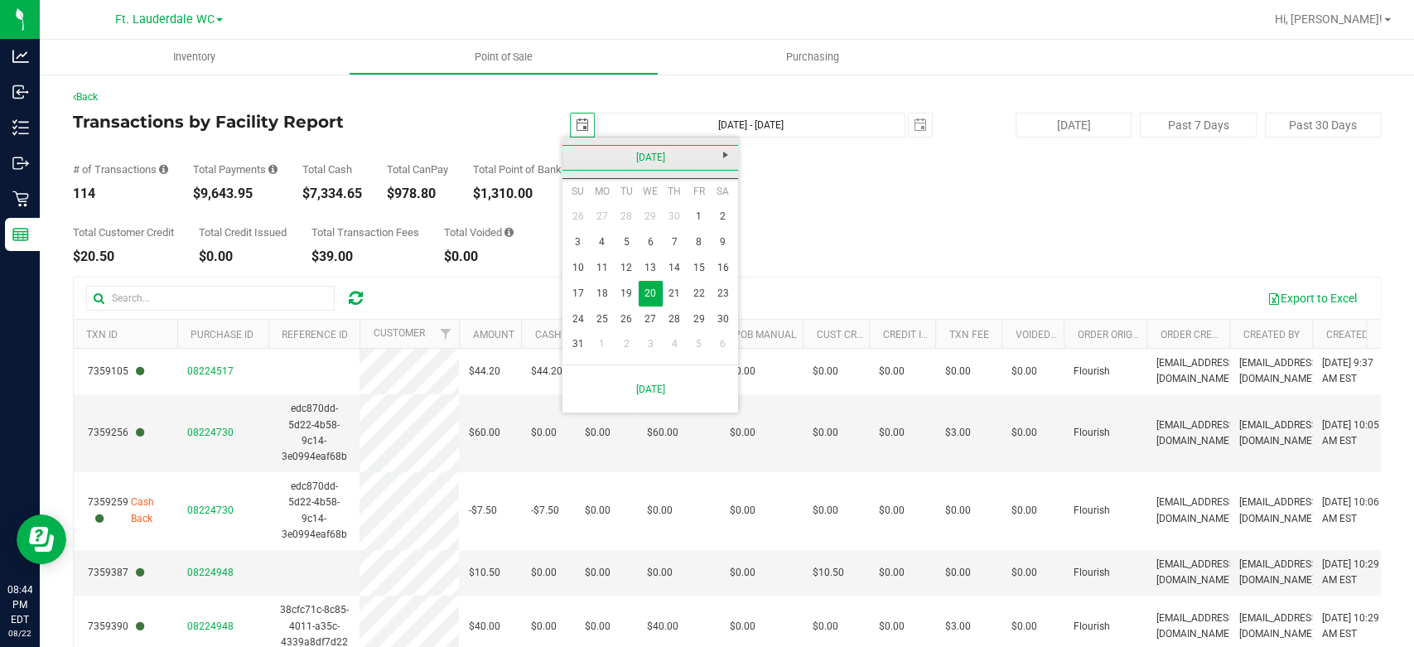
click at [629, 151] on link "December 2023" at bounding box center [651, 158] width 178 height 26
click at [629, 151] on link "2023" at bounding box center [651, 158] width 178 height 26
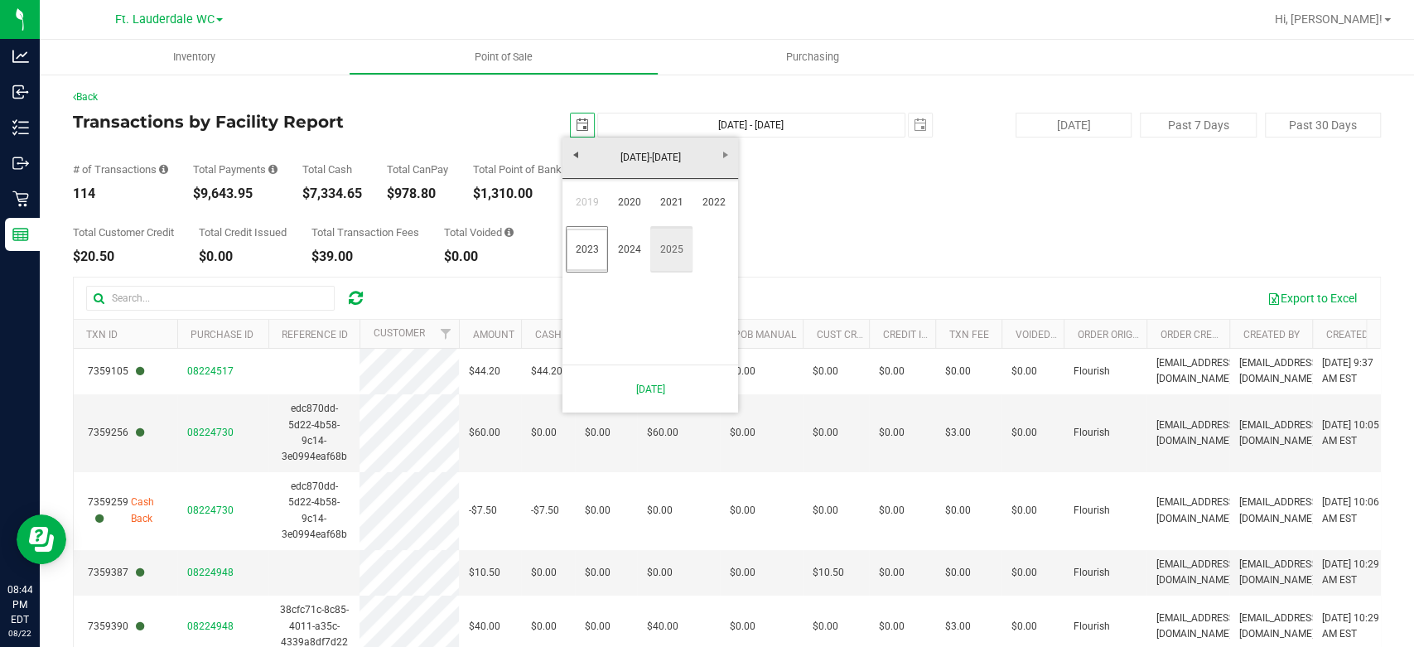
click at [669, 255] on link "2025" at bounding box center [671, 250] width 42 height 42
click at [712, 244] on link "Aug" at bounding box center [714, 250] width 42 height 42
click at [696, 294] on link "22" at bounding box center [699, 294] width 24 height 26
type input "2025-08-22"
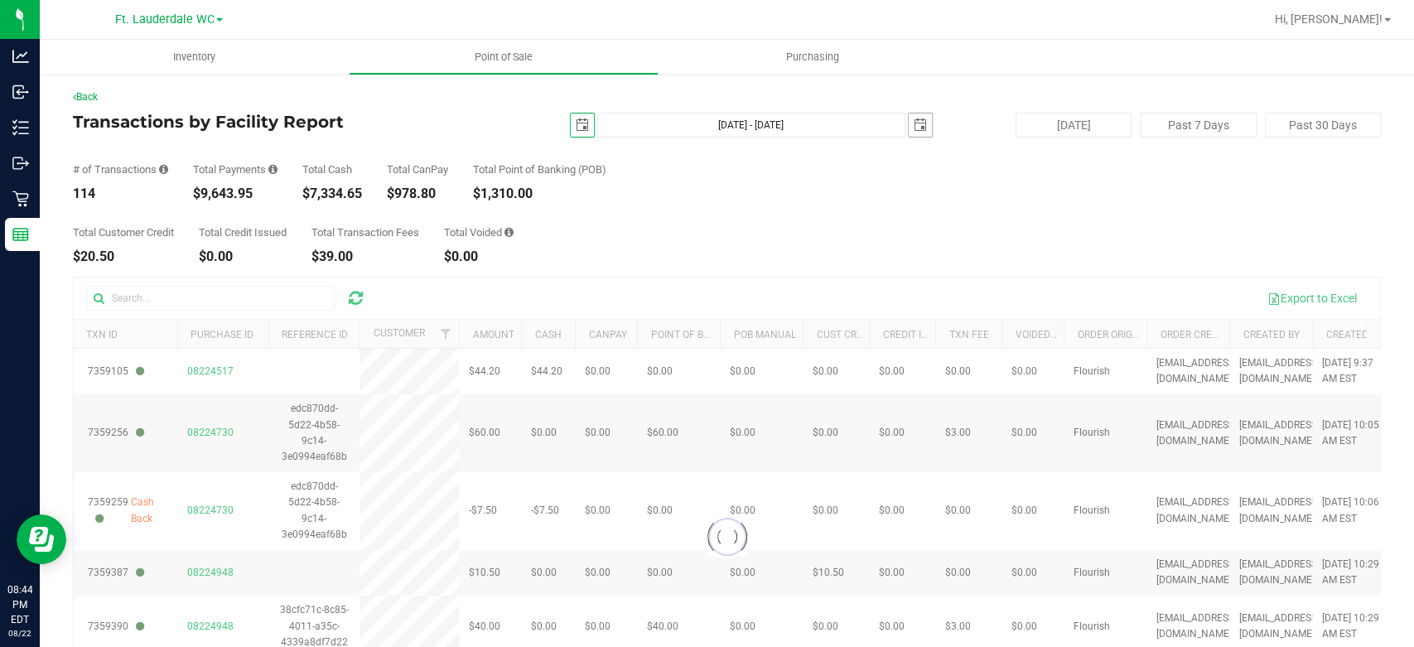
click at [914, 121] on span "select" at bounding box center [920, 124] width 13 height 13
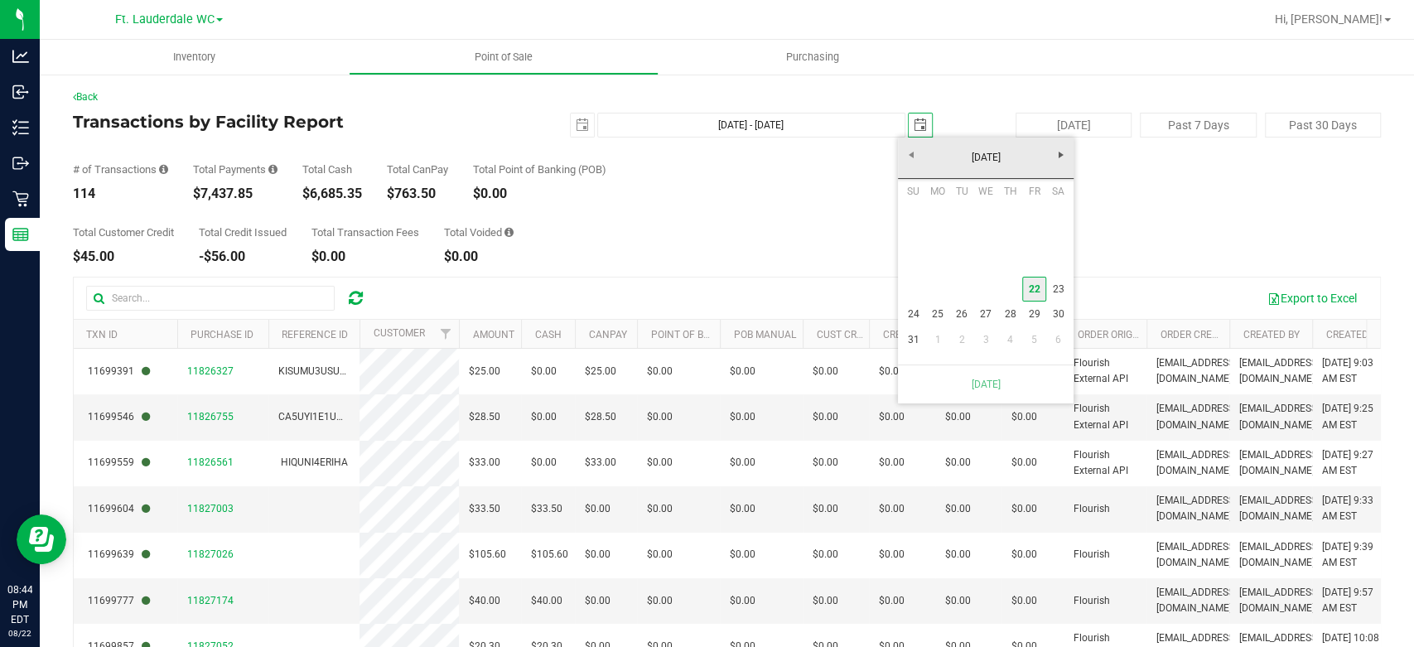
click at [1032, 283] on link "22" at bounding box center [1034, 290] width 24 height 26
type input "Aug 22, 2025 - Aug 22, 2025"
type input "2025-08-22"
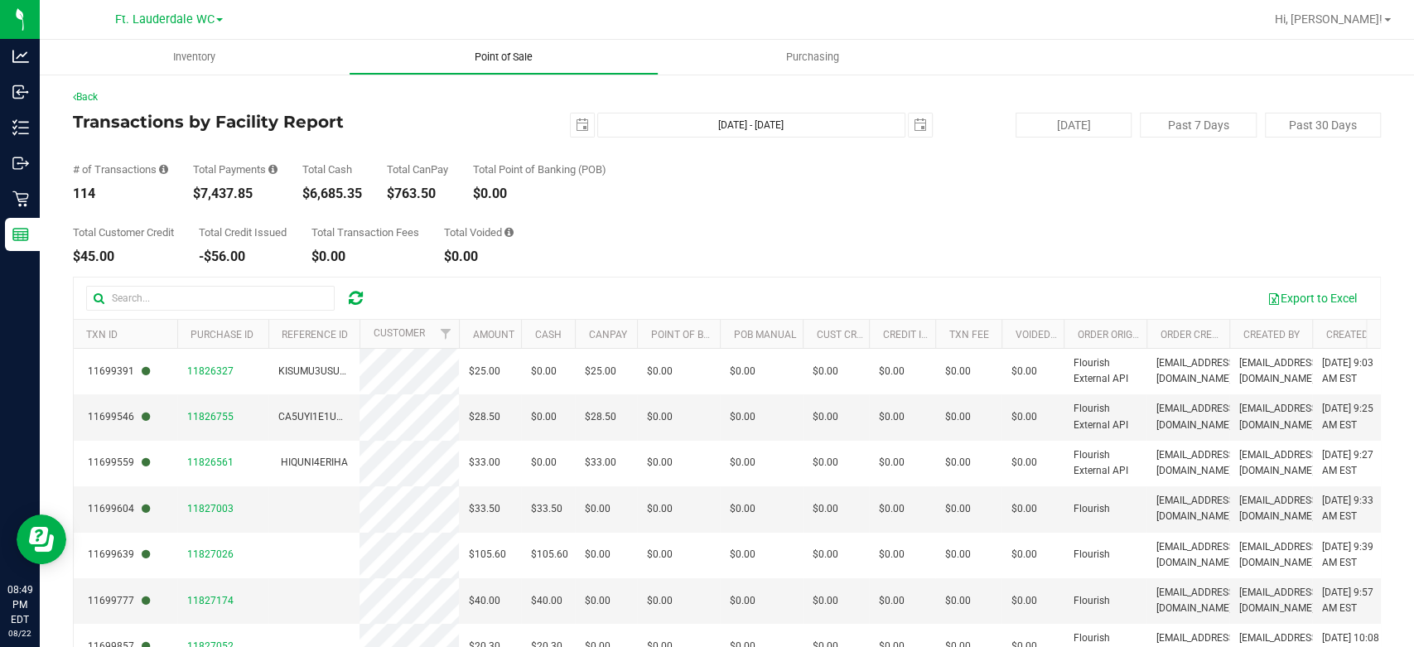
click at [543, 58] on span "Point of Sale" at bounding box center [503, 57] width 103 height 15
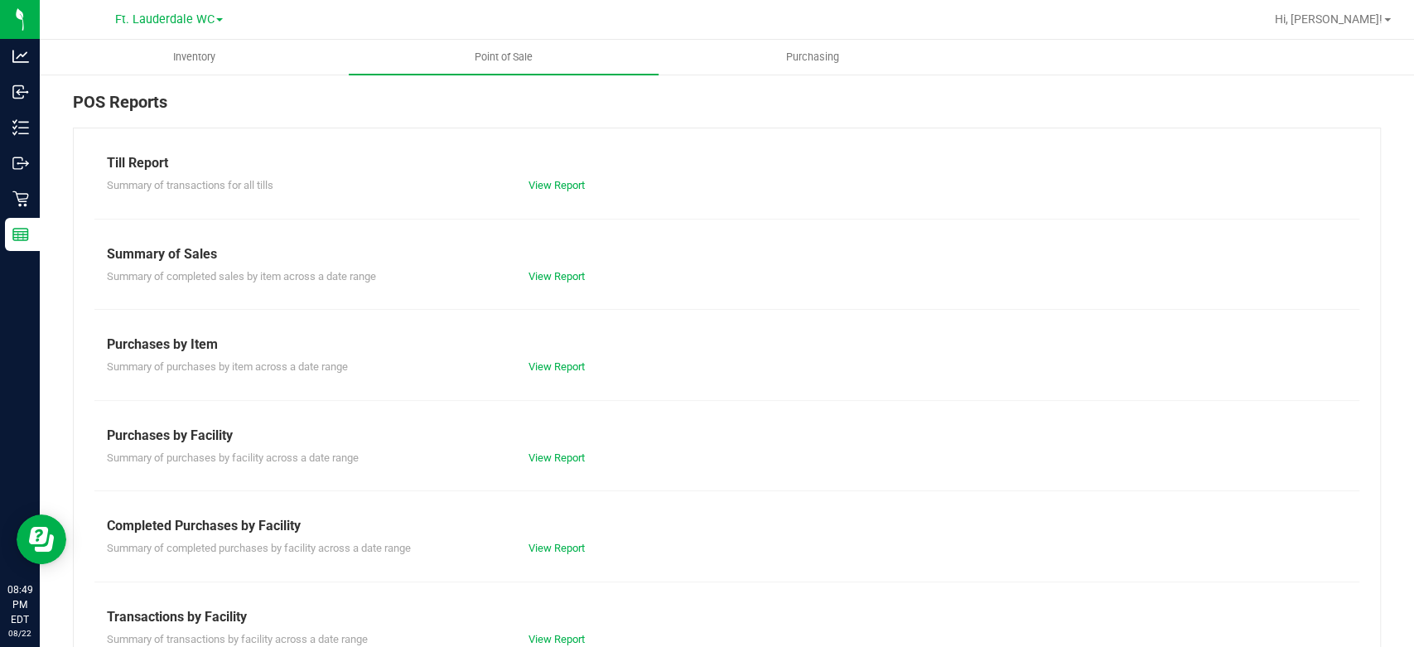
click at [531, 530] on div "Completed Purchases by Facility" at bounding box center [727, 526] width 1240 height 20
click at [536, 542] on link "View Report" at bounding box center [557, 548] width 56 height 12
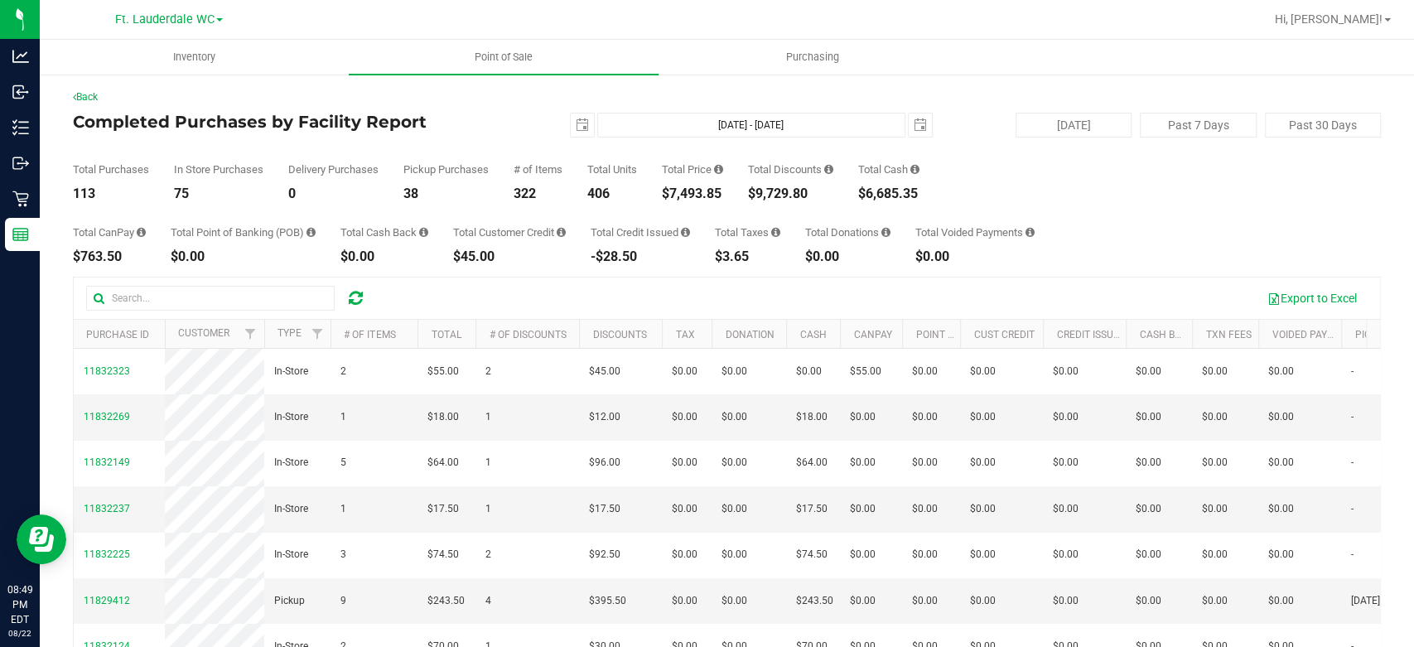
click at [703, 192] on div "$7,493.85" at bounding box center [692, 193] width 61 height 13
copy div "7,493.85"
click at [798, 187] on div "$9,729.80" at bounding box center [790, 193] width 85 height 13
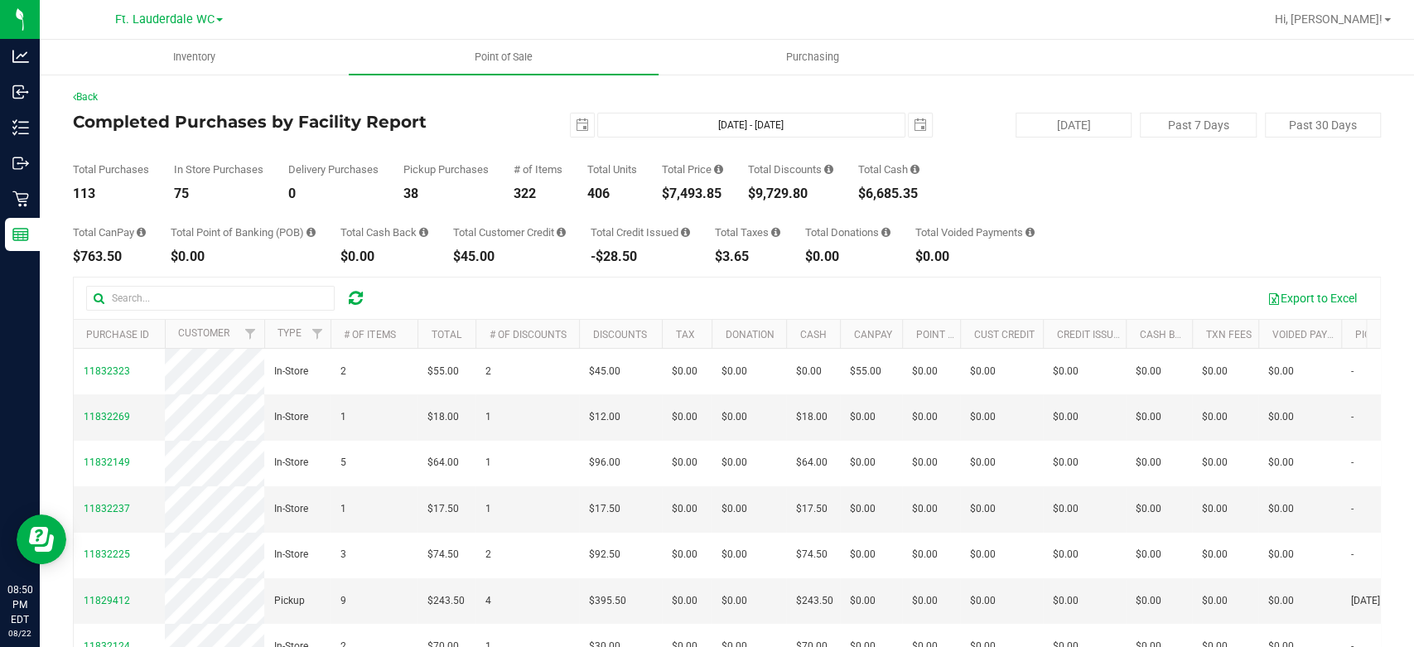
copy div "9,729.80"
click at [580, 127] on span "select" at bounding box center [582, 124] width 13 height 13
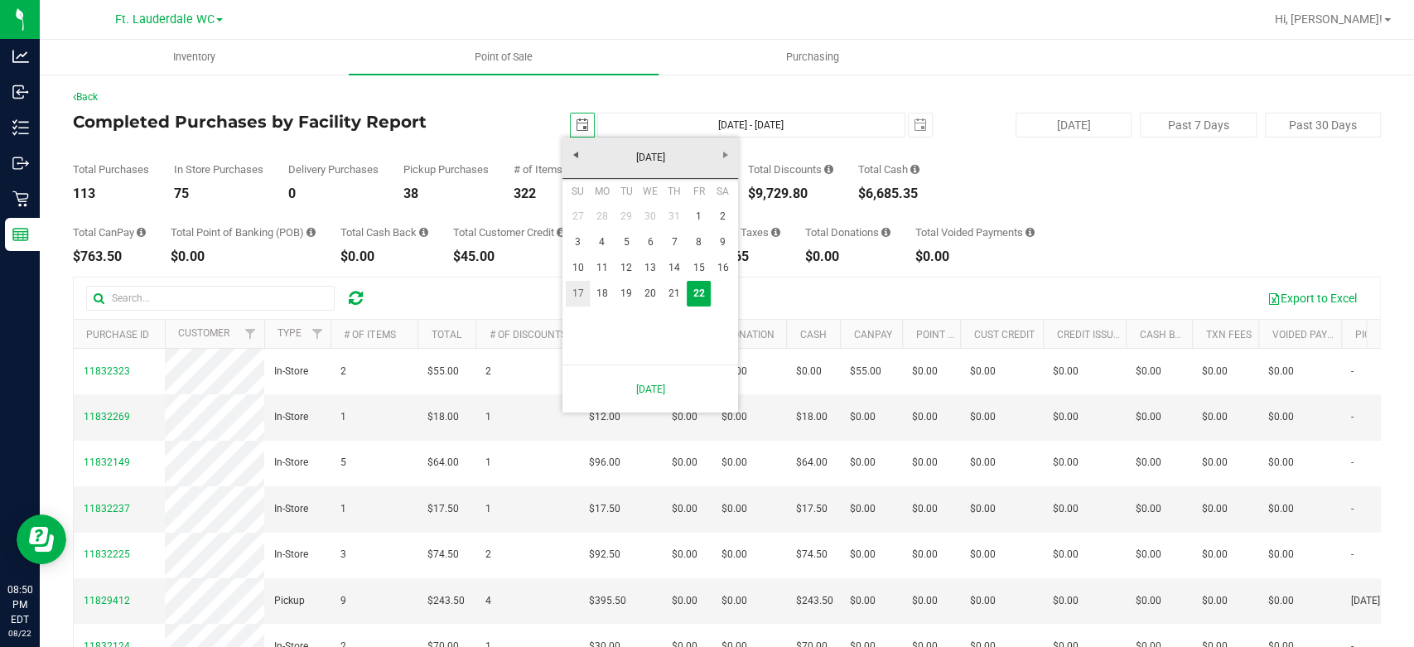
click at [583, 299] on link "17" at bounding box center [578, 294] width 24 height 26
type input "2025-08-17"
type input "Aug 17, 2025 - Aug 22, 2025"
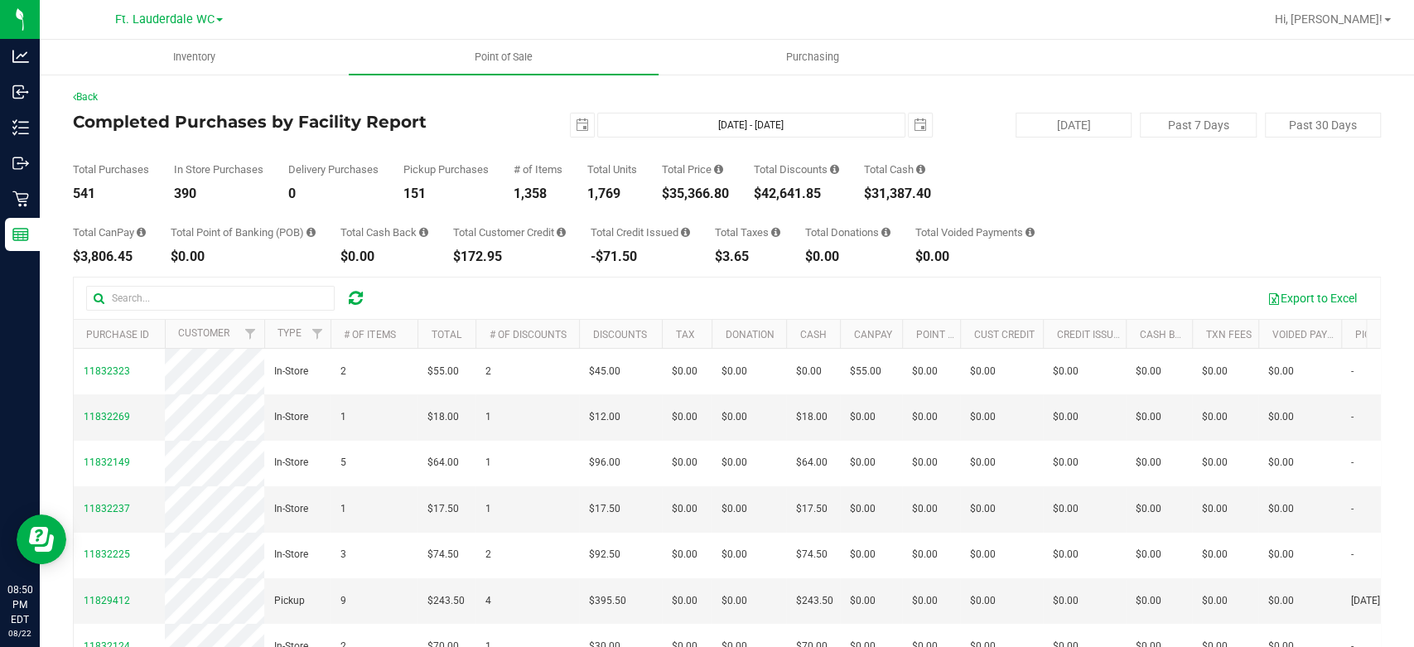
click at [688, 198] on div "$35,366.80" at bounding box center [695, 193] width 67 height 13
copy div "35,366.80"
click at [571, 122] on span "select" at bounding box center [582, 125] width 23 height 23
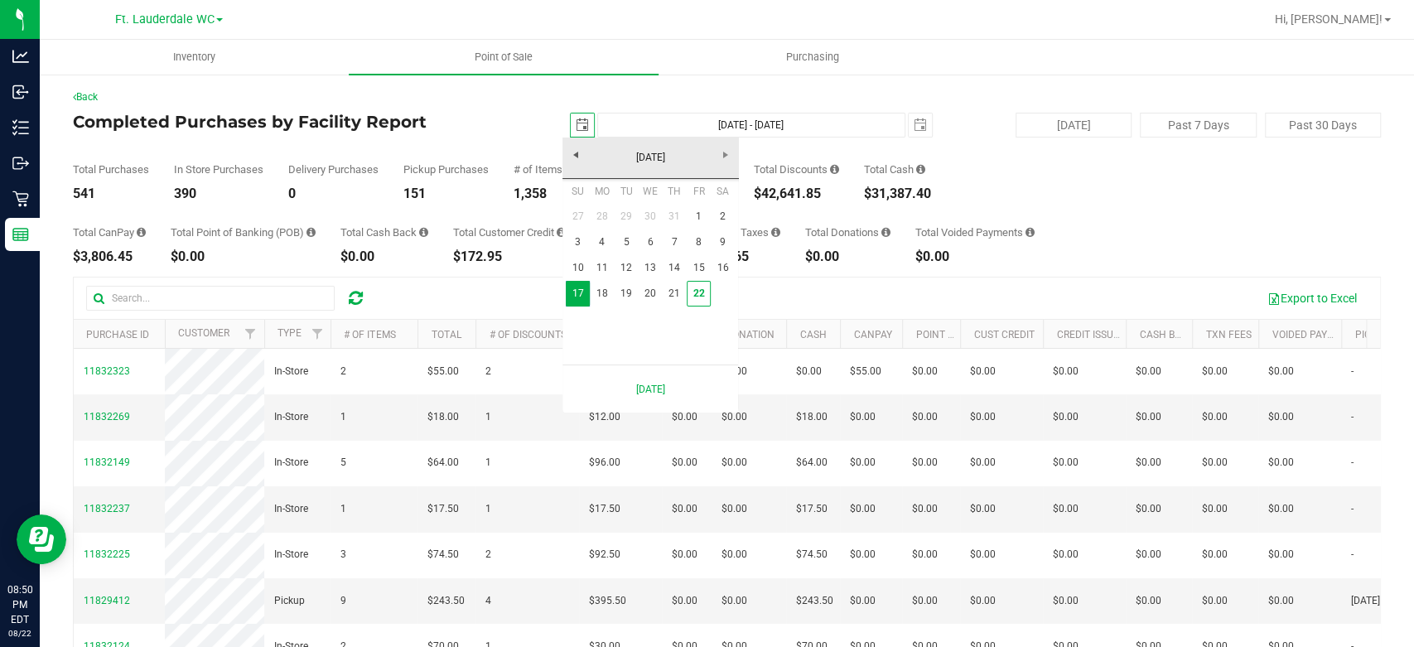
scroll to position [0, 41]
click at [699, 220] on link "1" at bounding box center [699, 217] width 24 height 26
type input "2025-08-01"
type input "Aug 1, 2025 - Aug 22, 2025"
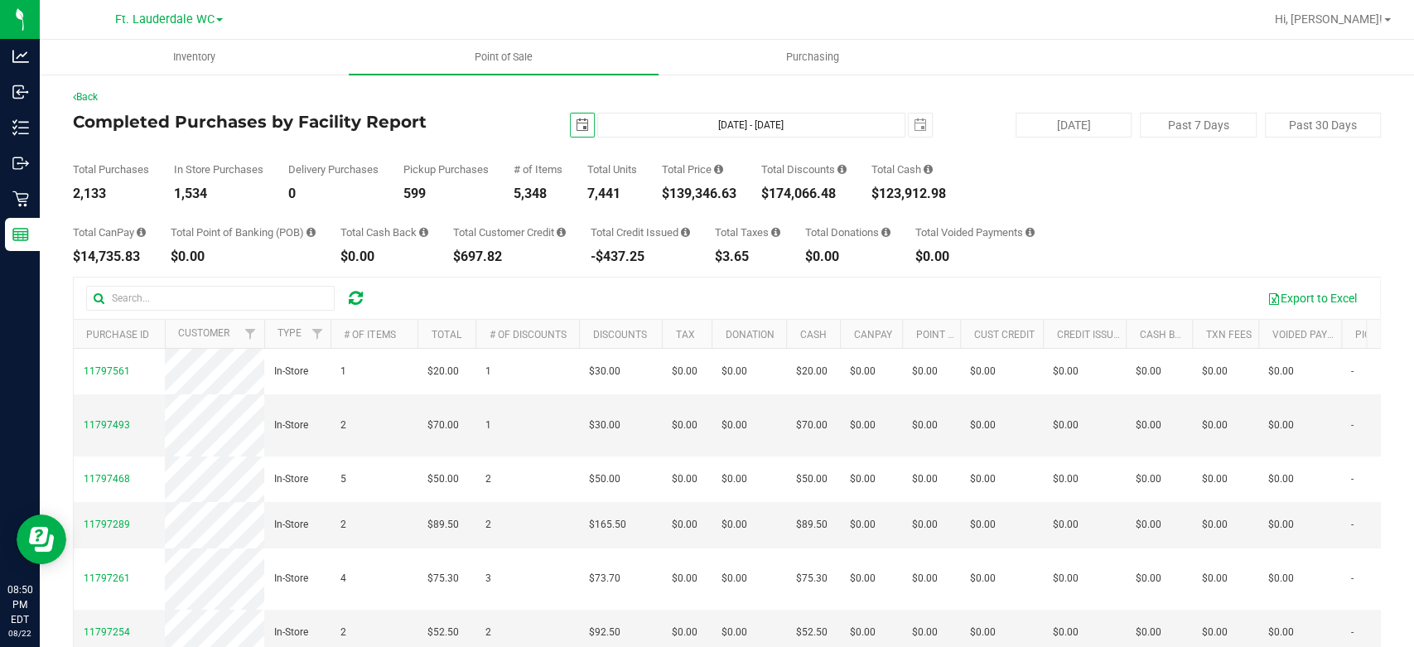
click at [708, 193] on div "$139,346.63" at bounding box center [699, 193] width 75 height 13
copy div "139,346.63"
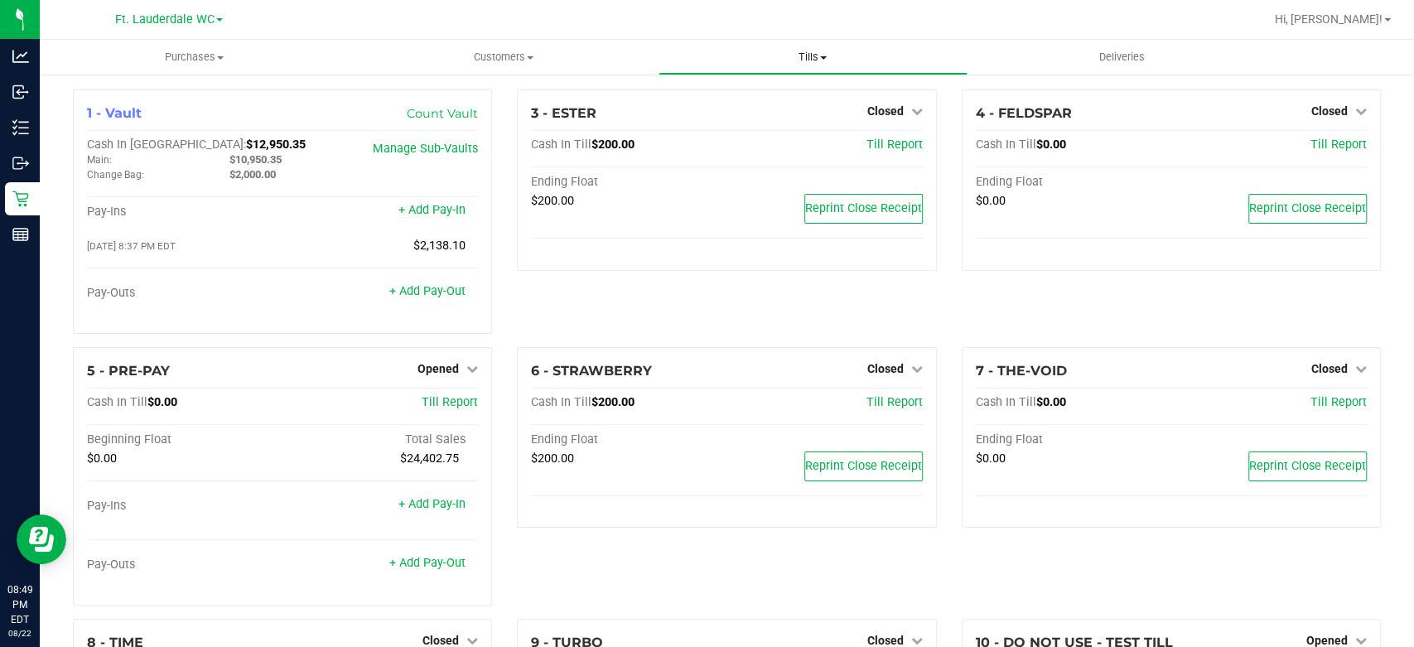
click at [804, 53] on span "Tills" at bounding box center [812, 57] width 307 height 15
click at [801, 124] on span "Reconcile e-payments" at bounding box center [741, 120] width 165 height 14
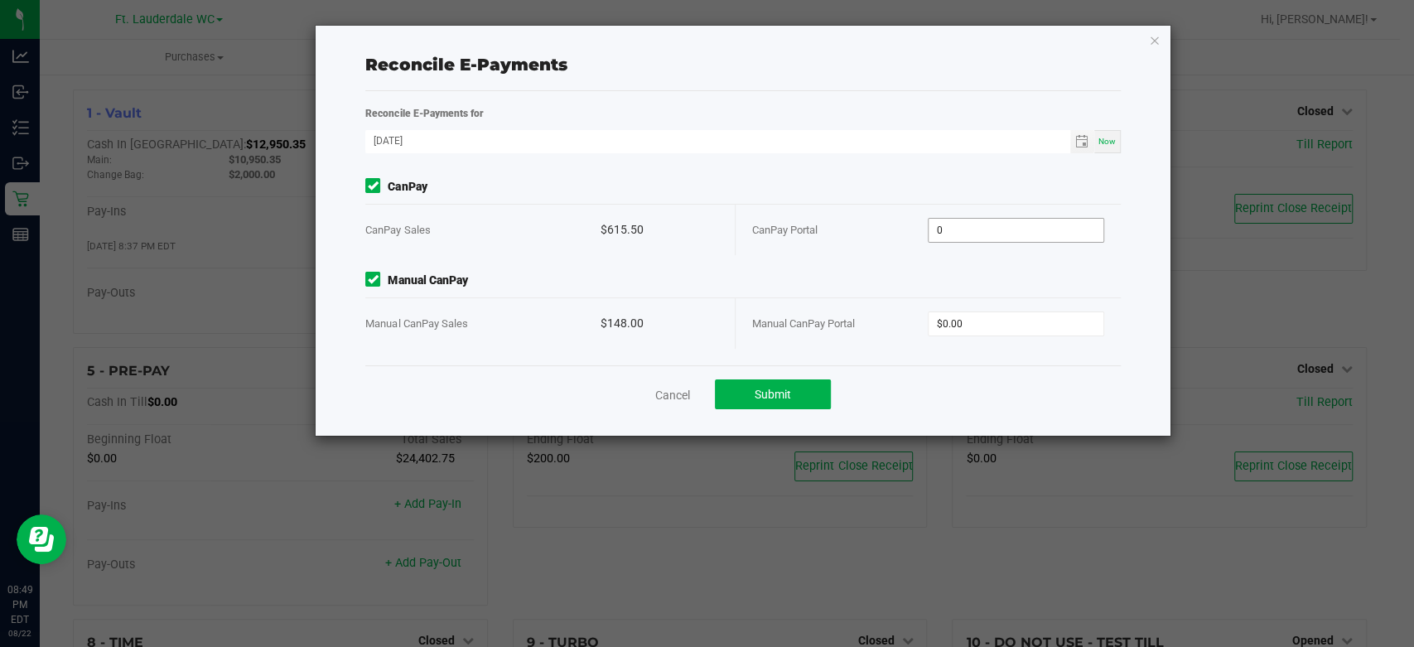
click at [991, 235] on input "0" at bounding box center [1016, 230] width 175 height 23
paste input "615.5"
type input "$615.50"
type input "$148.00"
click at [983, 270] on div "CanPay CanPay Sales $615.50 CanPay Portal $615.50 Manual CanPay Manual CanPay S…" at bounding box center [743, 271] width 780 height 187
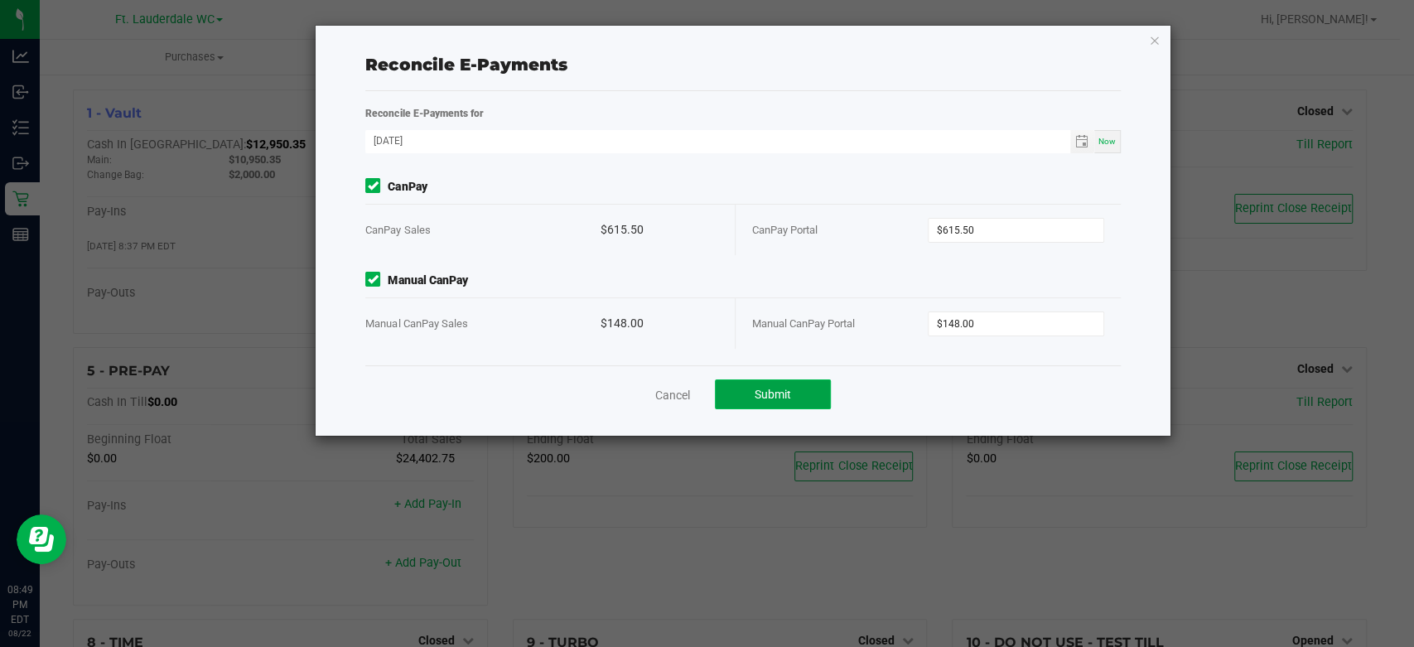
click at [792, 404] on button "Submit" at bounding box center [773, 394] width 116 height 30
